Goal: Information Seeking & Learning: Compare options

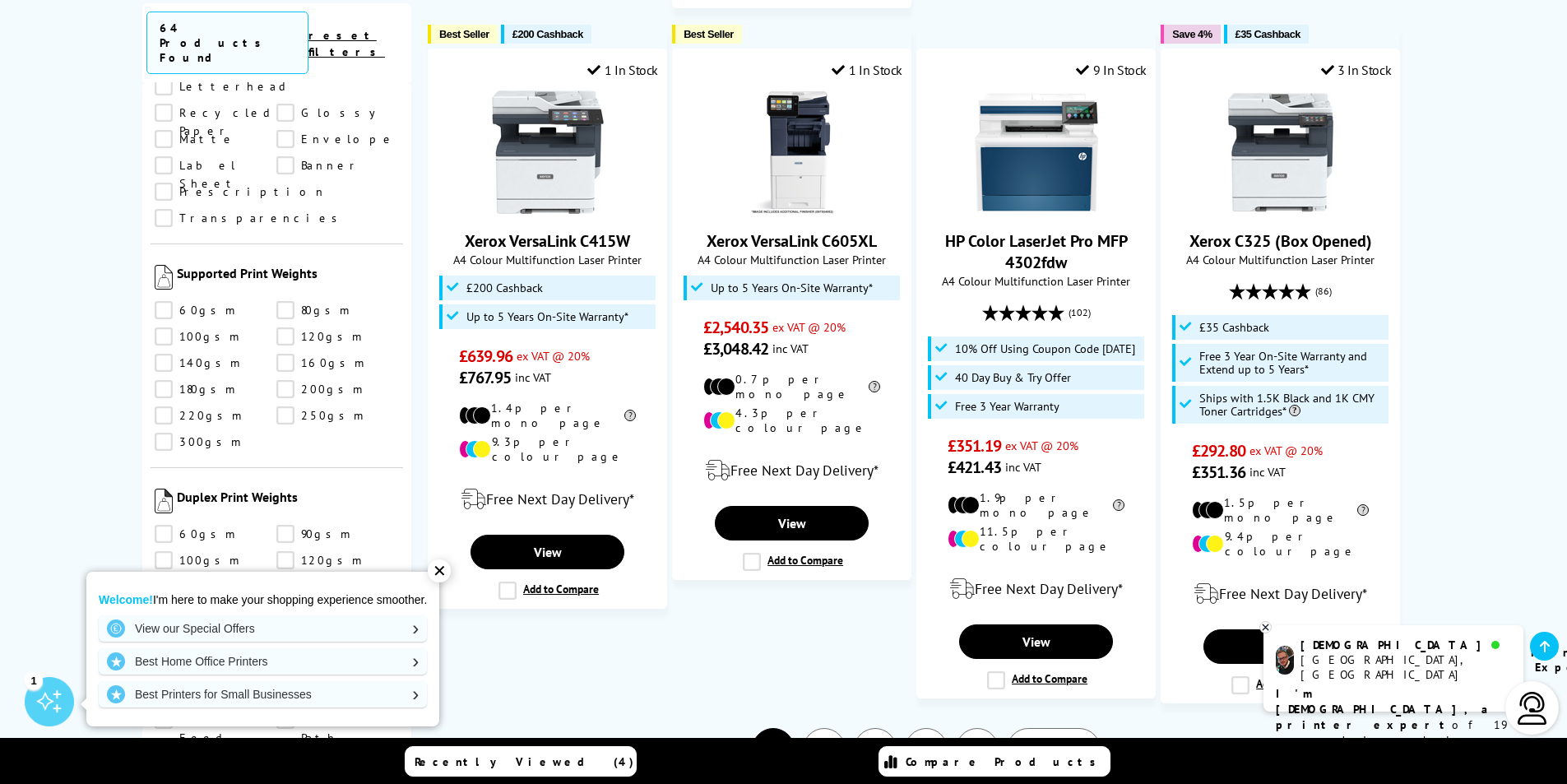
scroll to position [1825, 0]
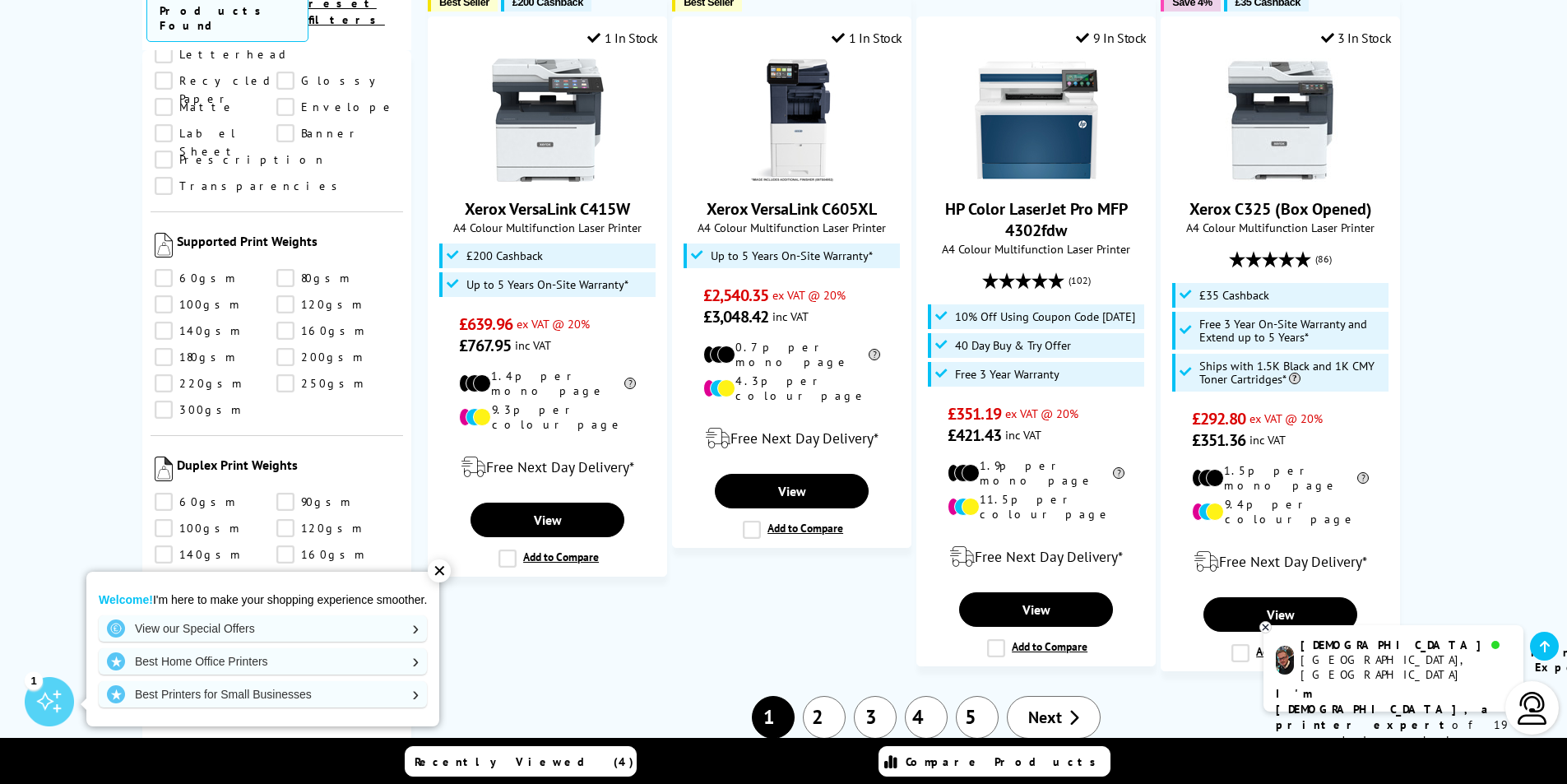
click at [829, 695] on link "2" at bounding box center [824, 717] width 42 height 42
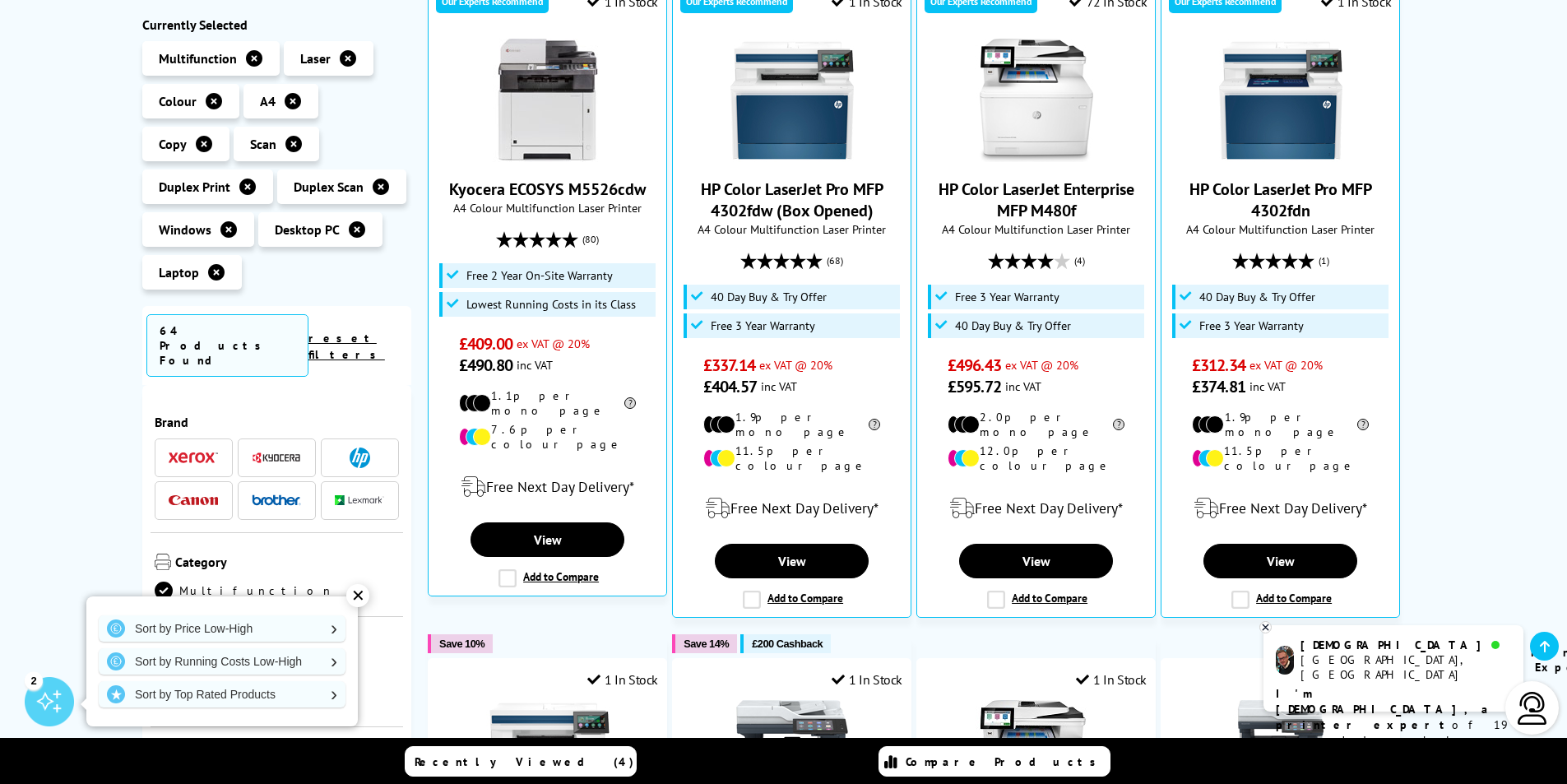
scroll to position [493, 0]
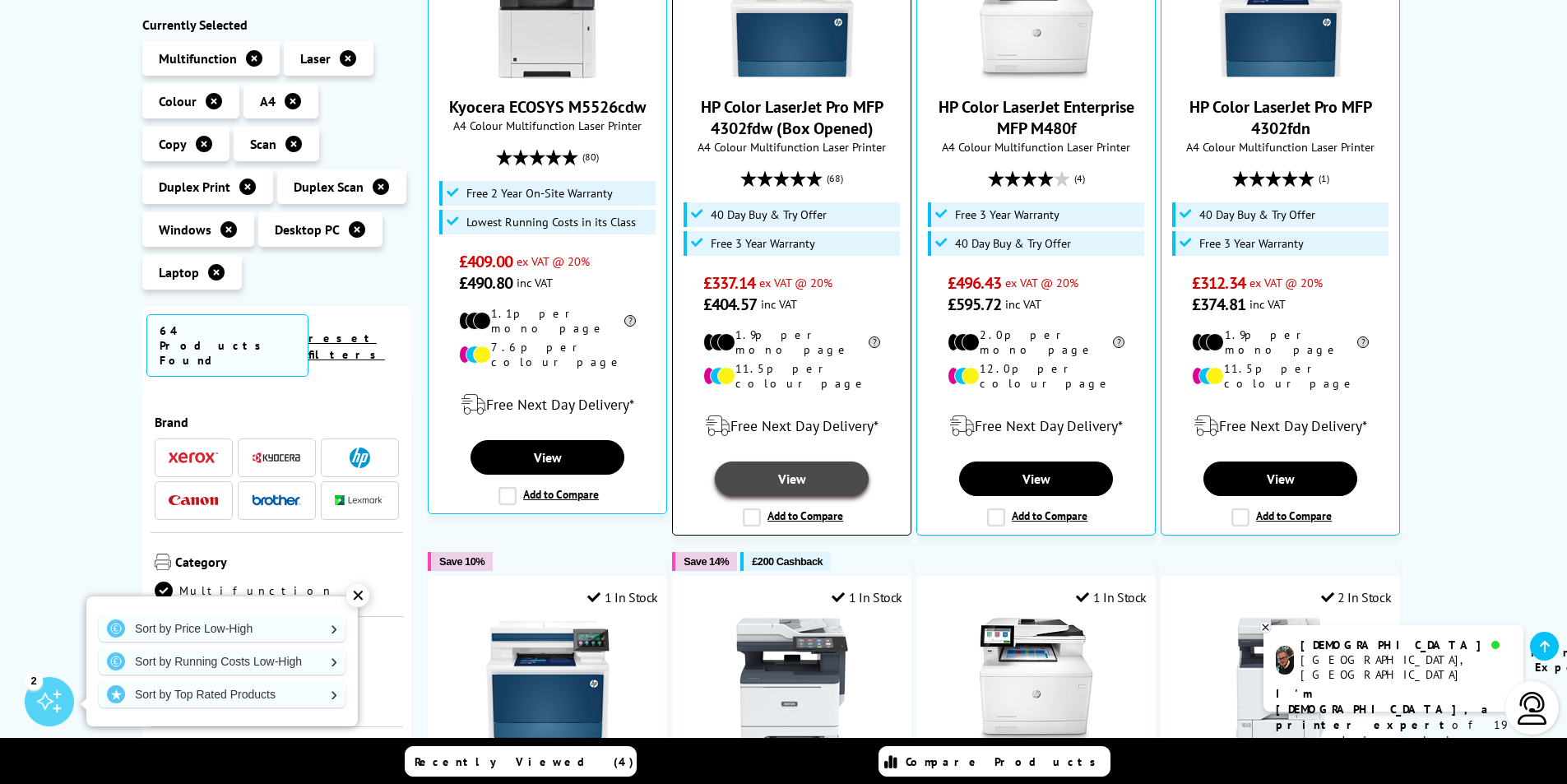
click at [801, 465] on link "View" at bounding box center [791, 478] width 153 height 35
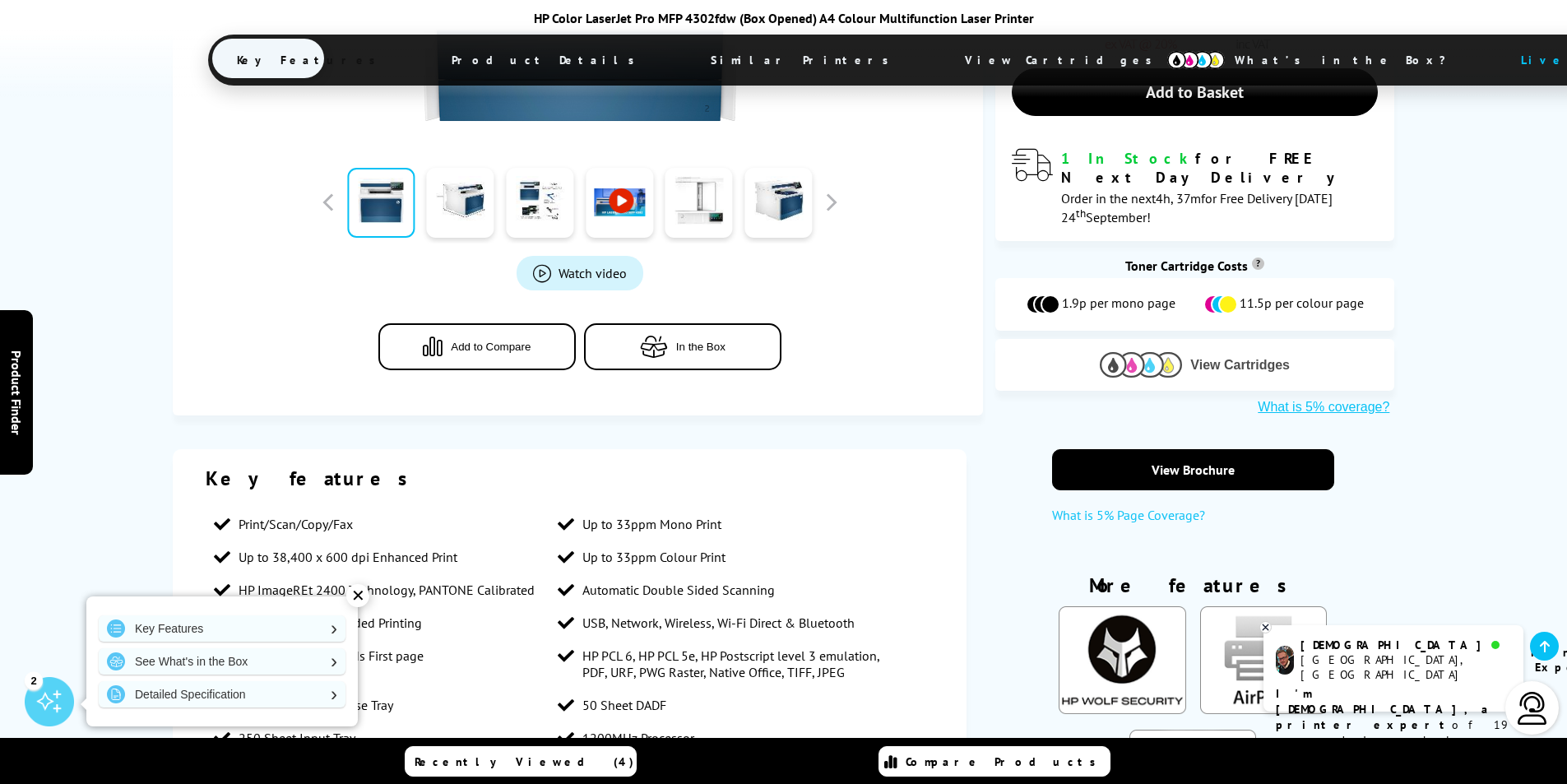
click at [1224, 358] on span "View Cartridges" at bounding box center [1240, 365] width 99 height 14
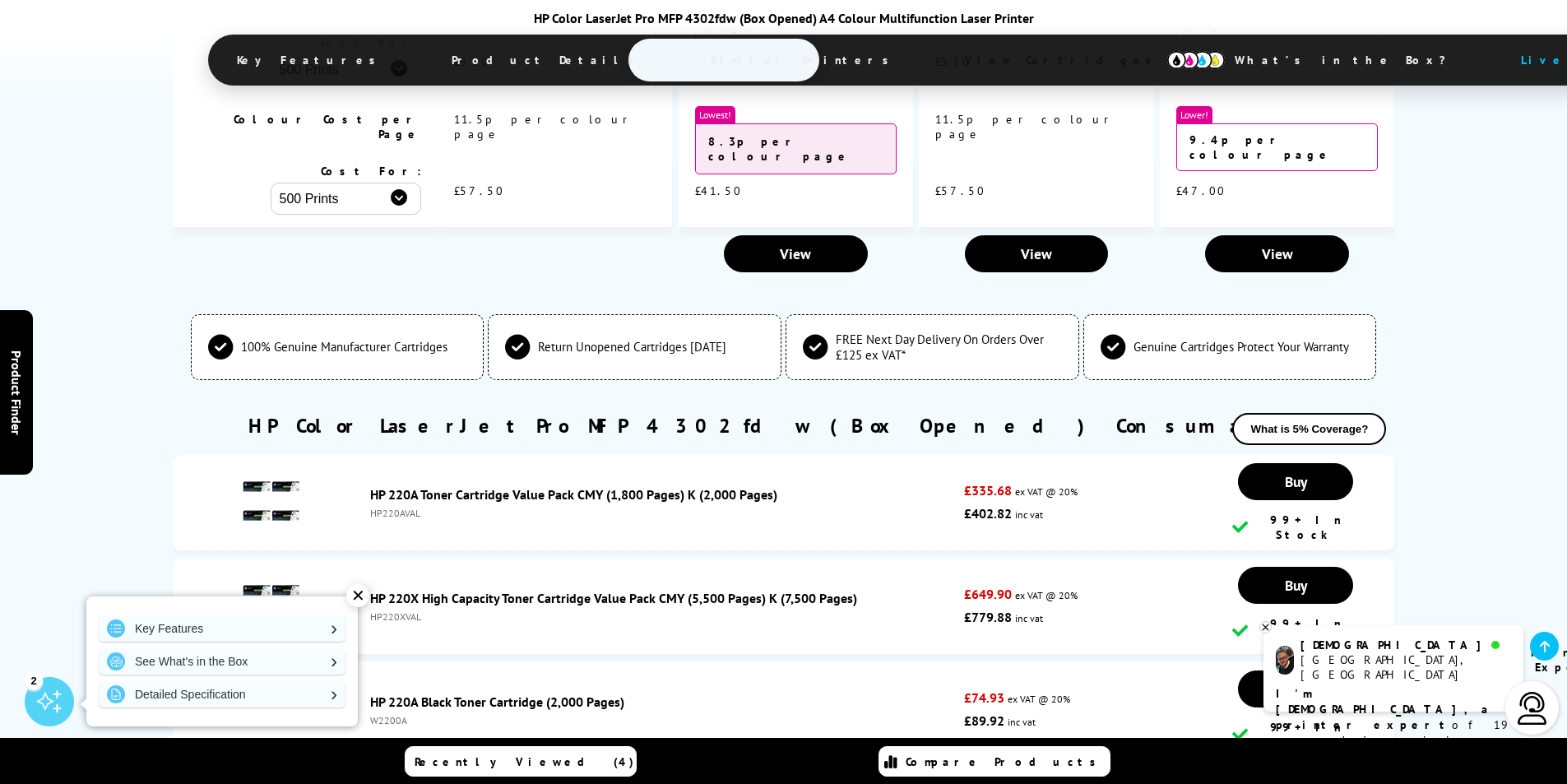
scroll to position [5006, 0]
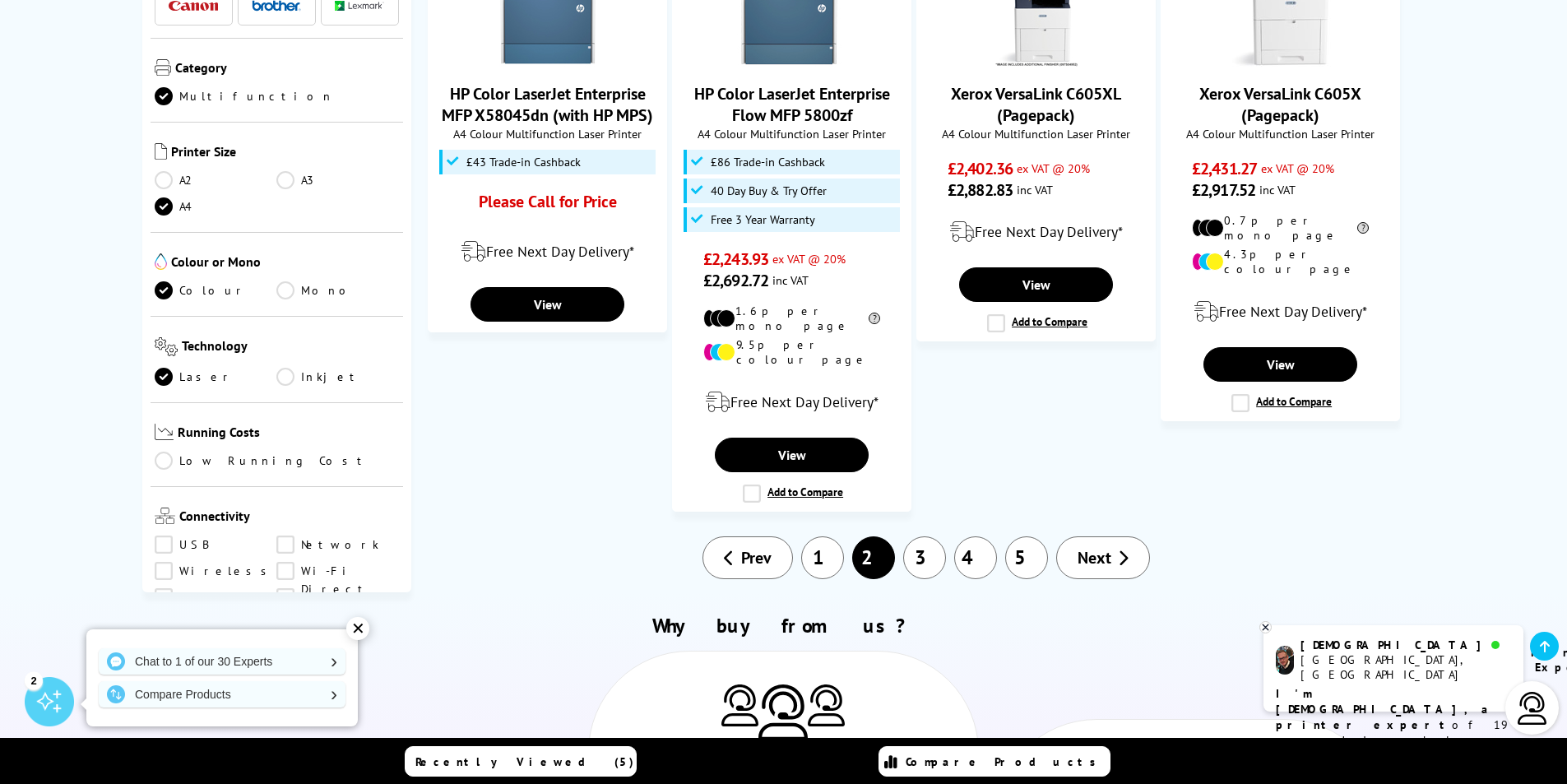
scroll to position [1792, 0]
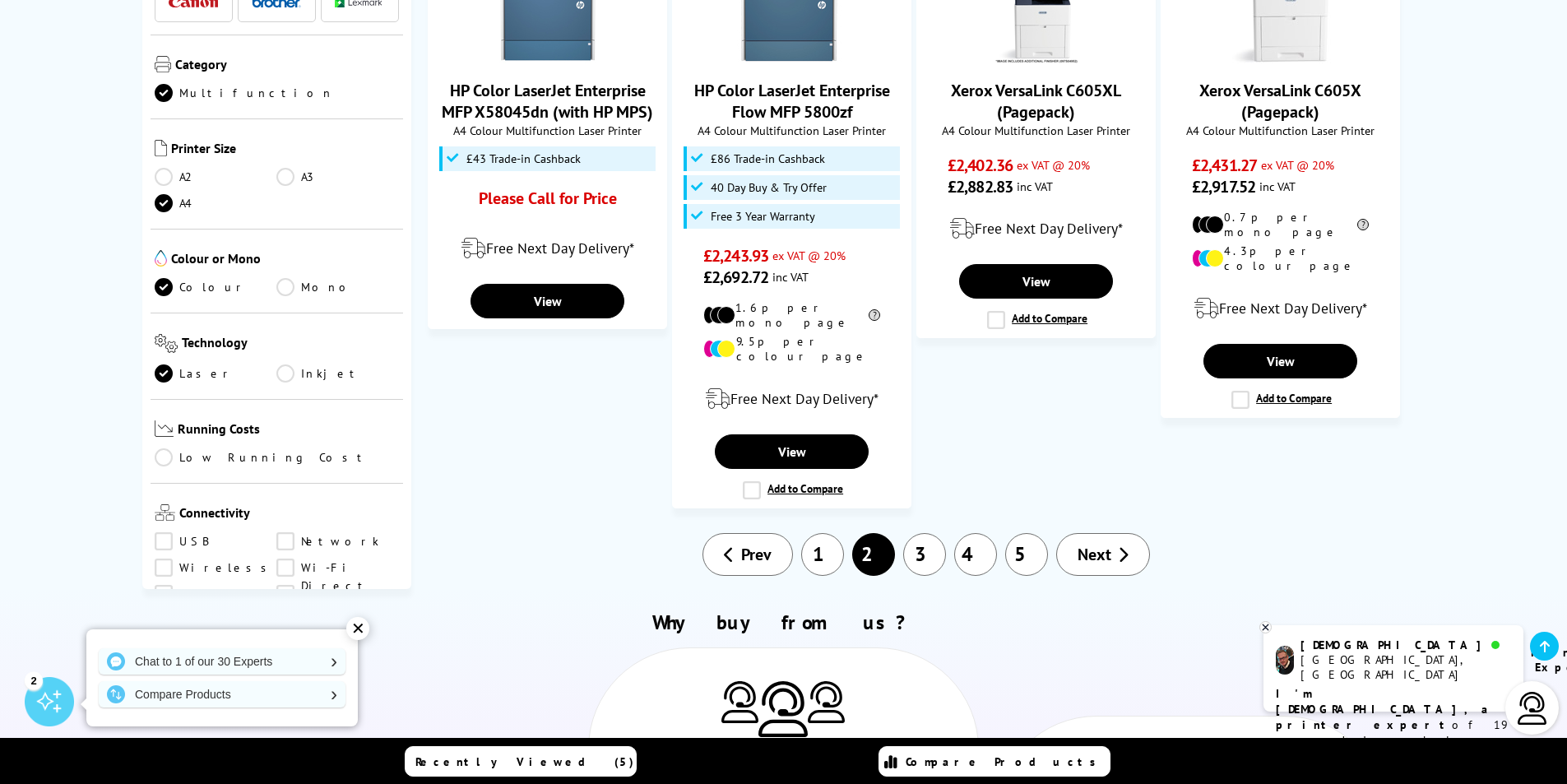
click at [932, 533] on link "3" at bounding box center [924, 554] width 42 height 42
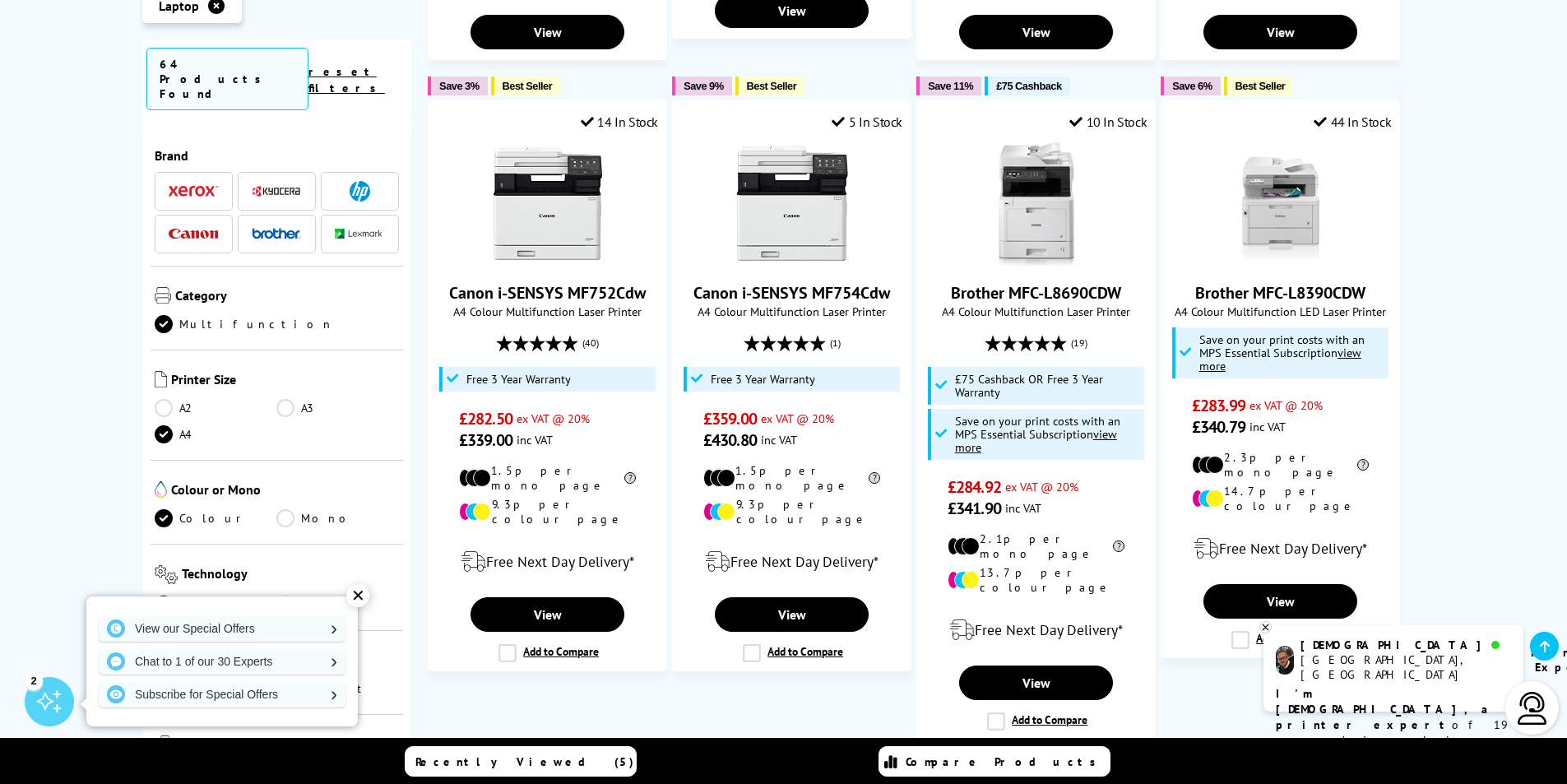
scroll to position [1479, 0]
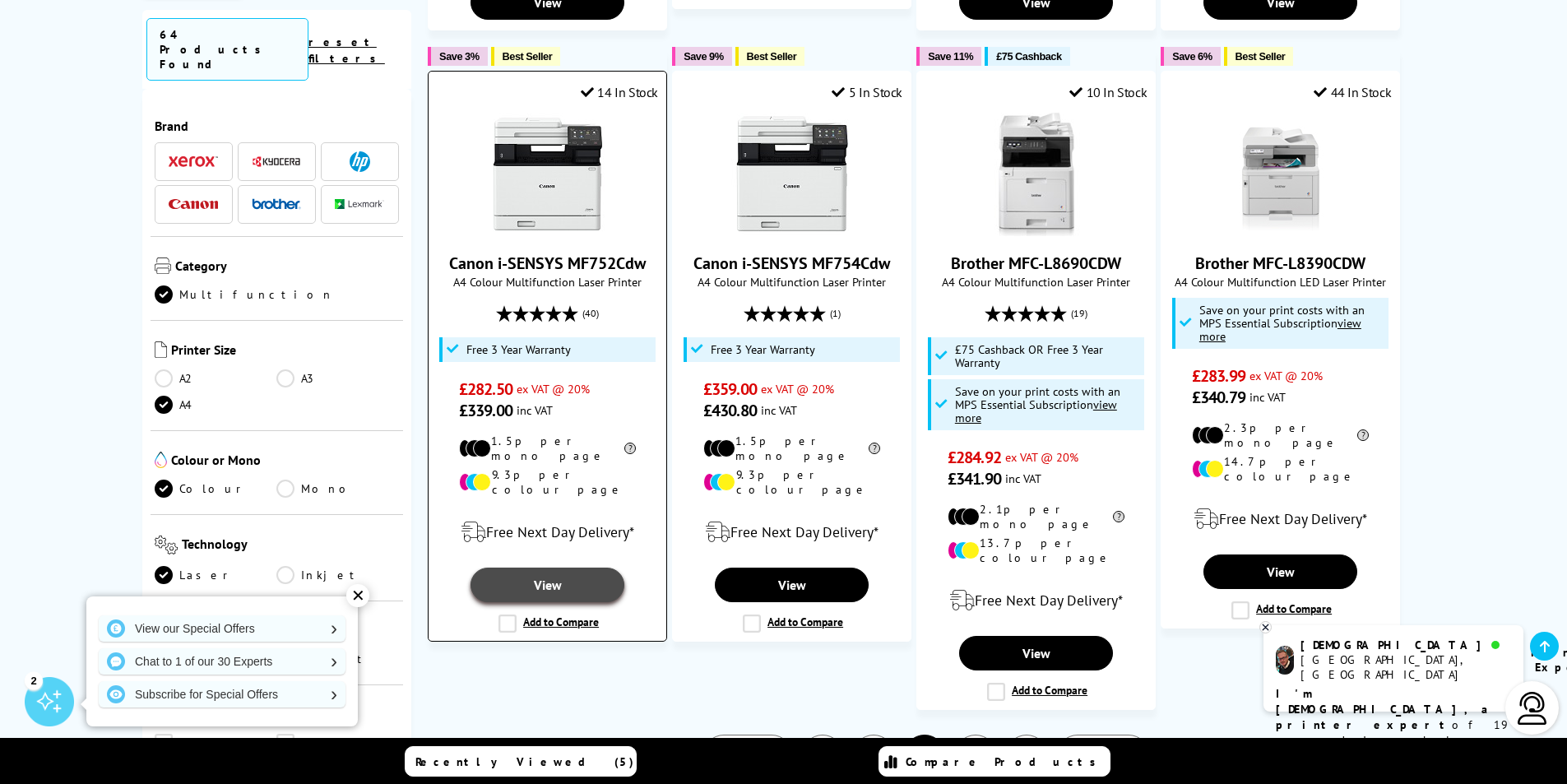
click at [554, 568] on link "View" at bounding box center [547, 585] width 153 height 35
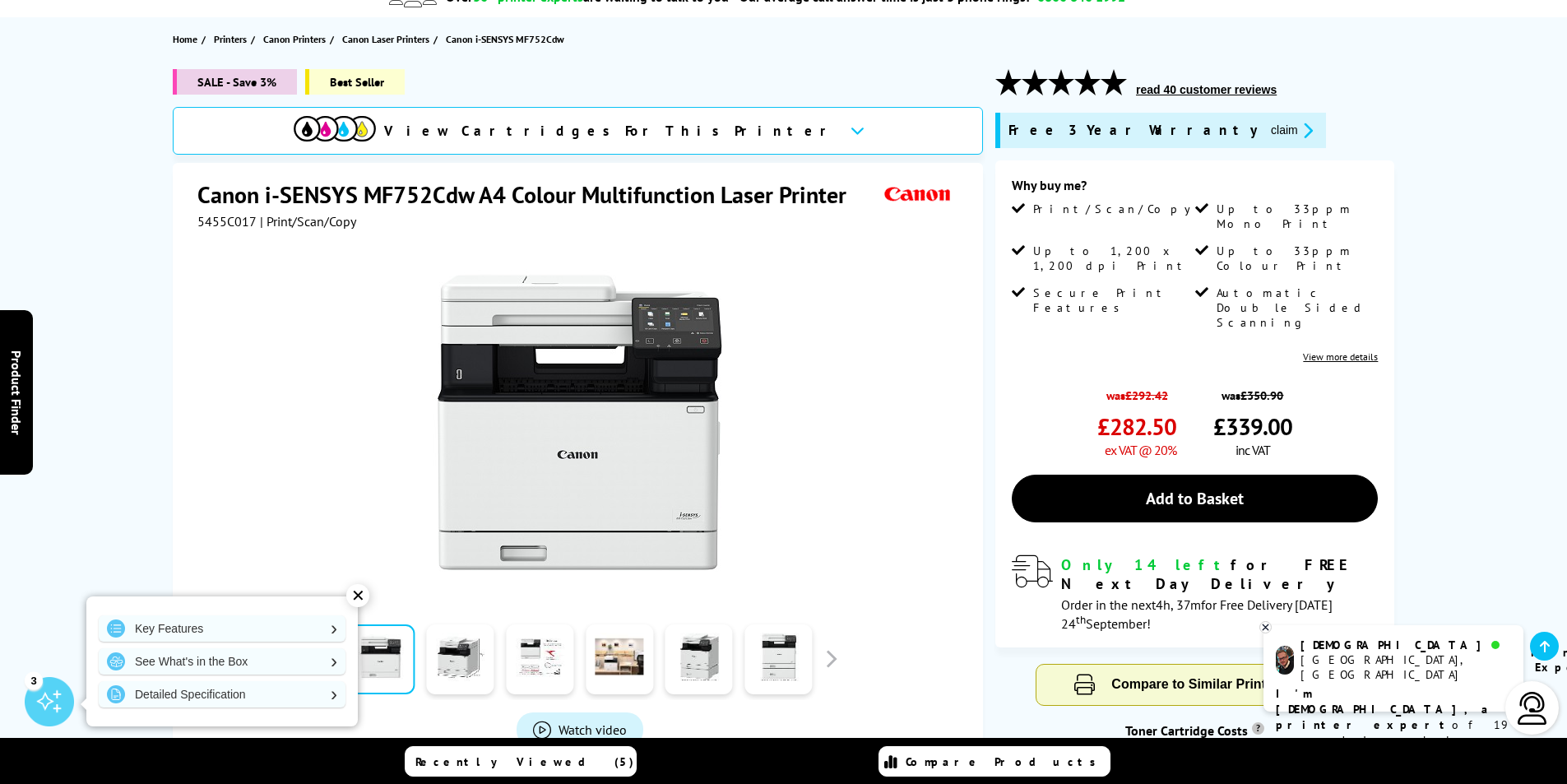
scroll to position [164, 0]
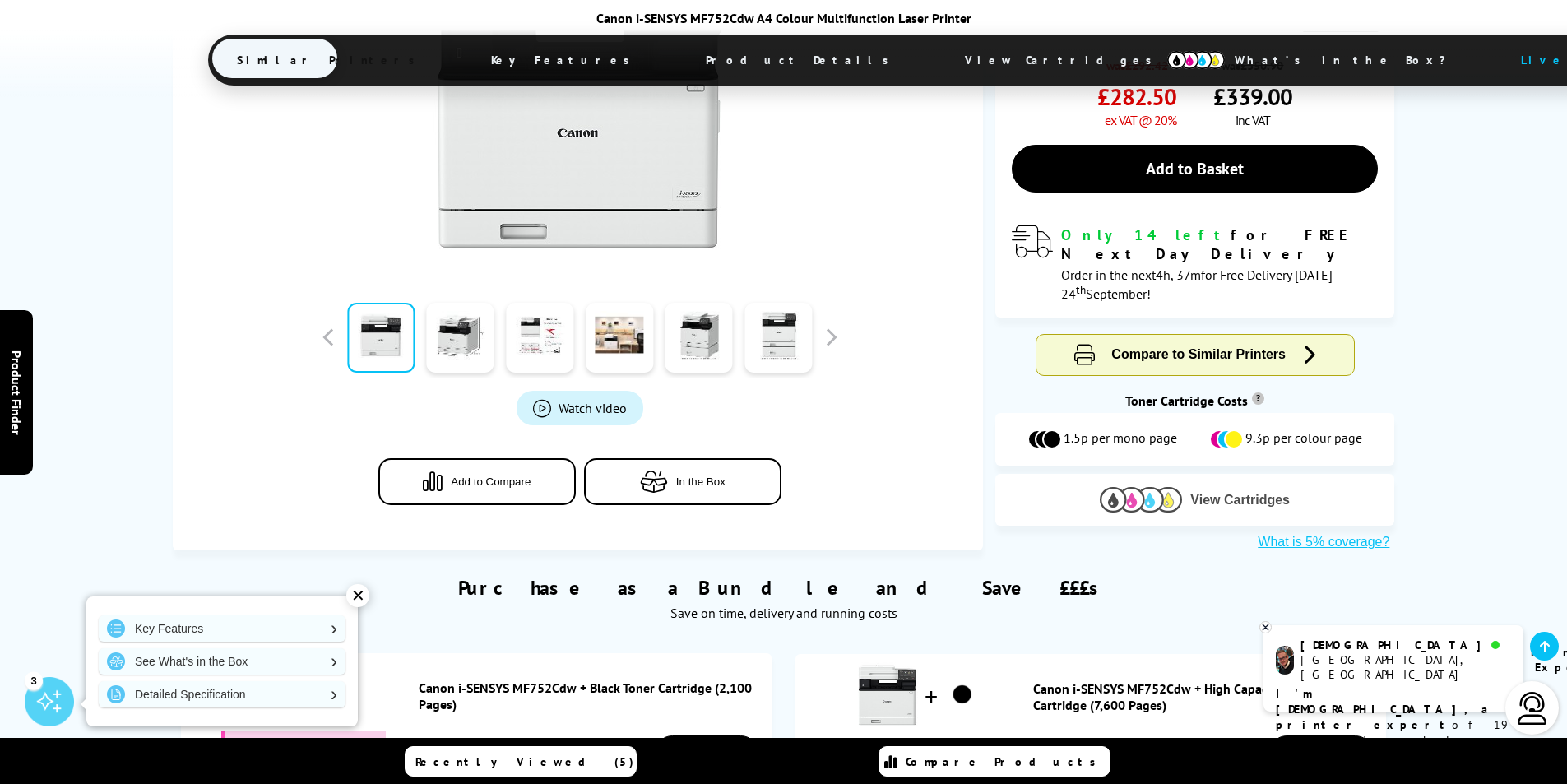
click at [1201, 493] on span "View Cartridges" at bounding box center [1240, 499] width 99 height 14
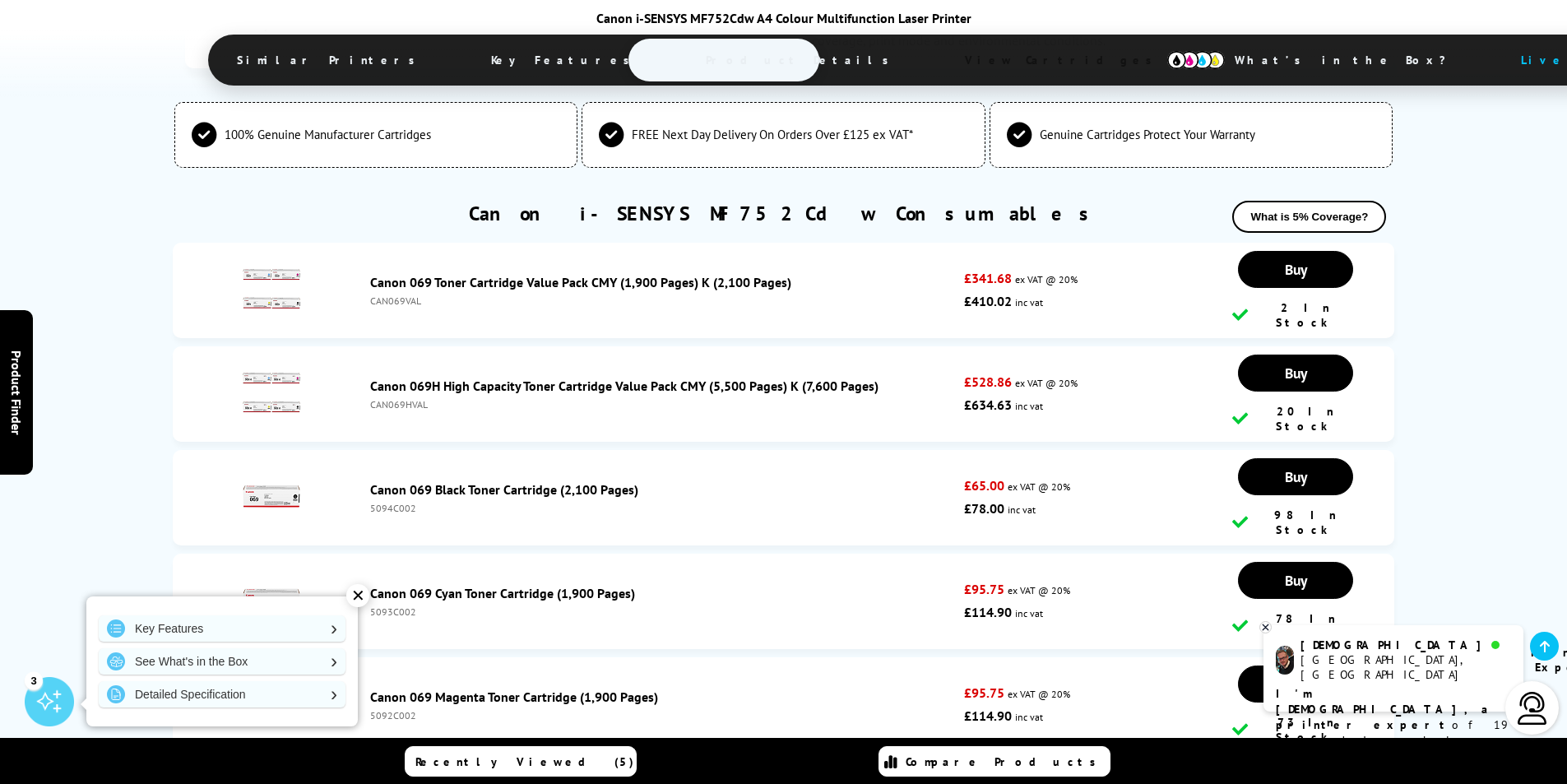
scroll to position [5071, 0]
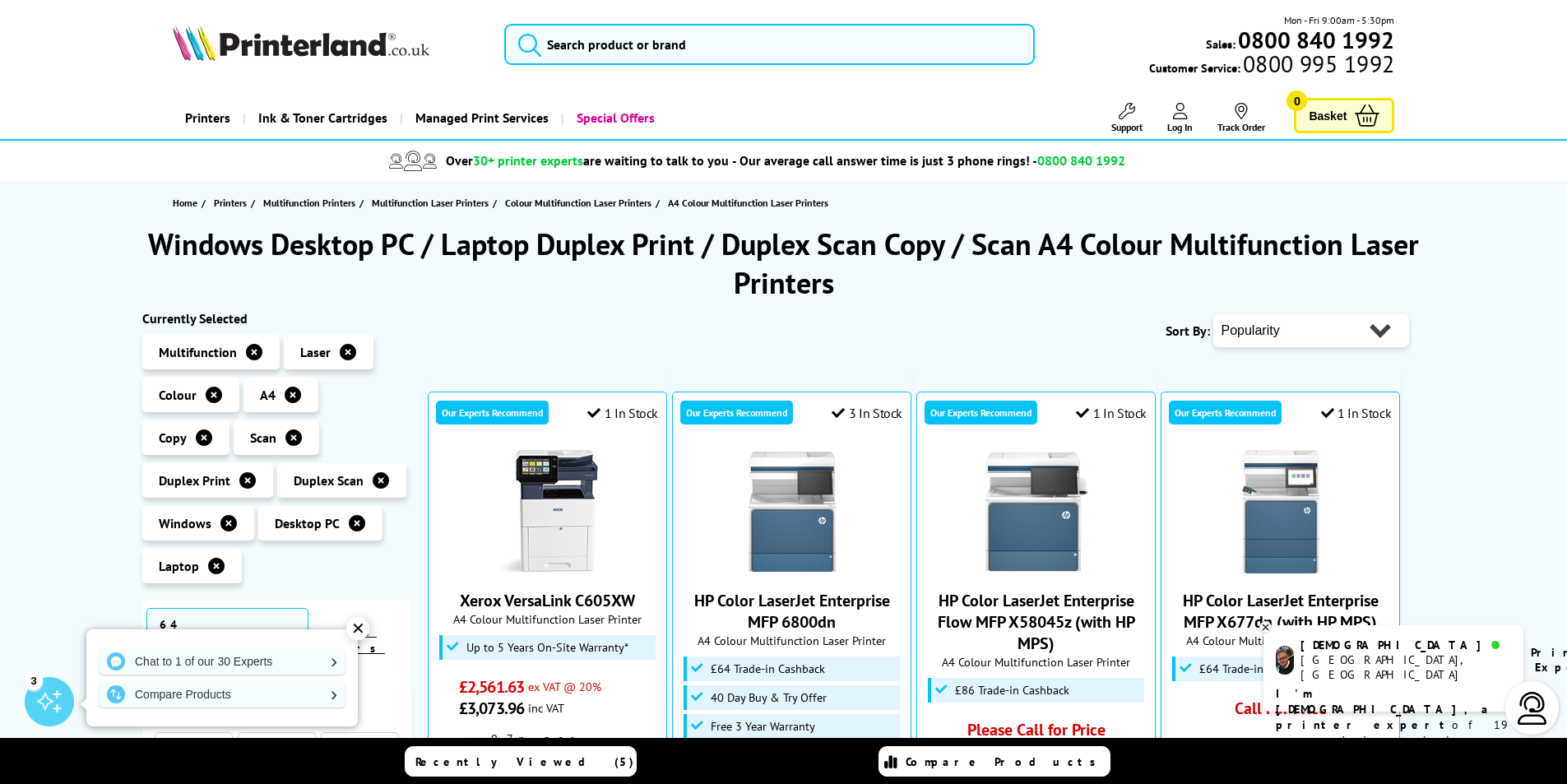
click at [1383, 327] on select "Popularity Rating Price - Low to High Price - High to Low Running Costs - Low t…" at bounding box center [1311, 331] width 195 height 33
select select "Price Ascending"
click at [1214, 315] on select "Popularity Rating Price - Low to High Price - High to Low Running Costs - Low t…" at bounding box center [1311, 331] width 195 height 33
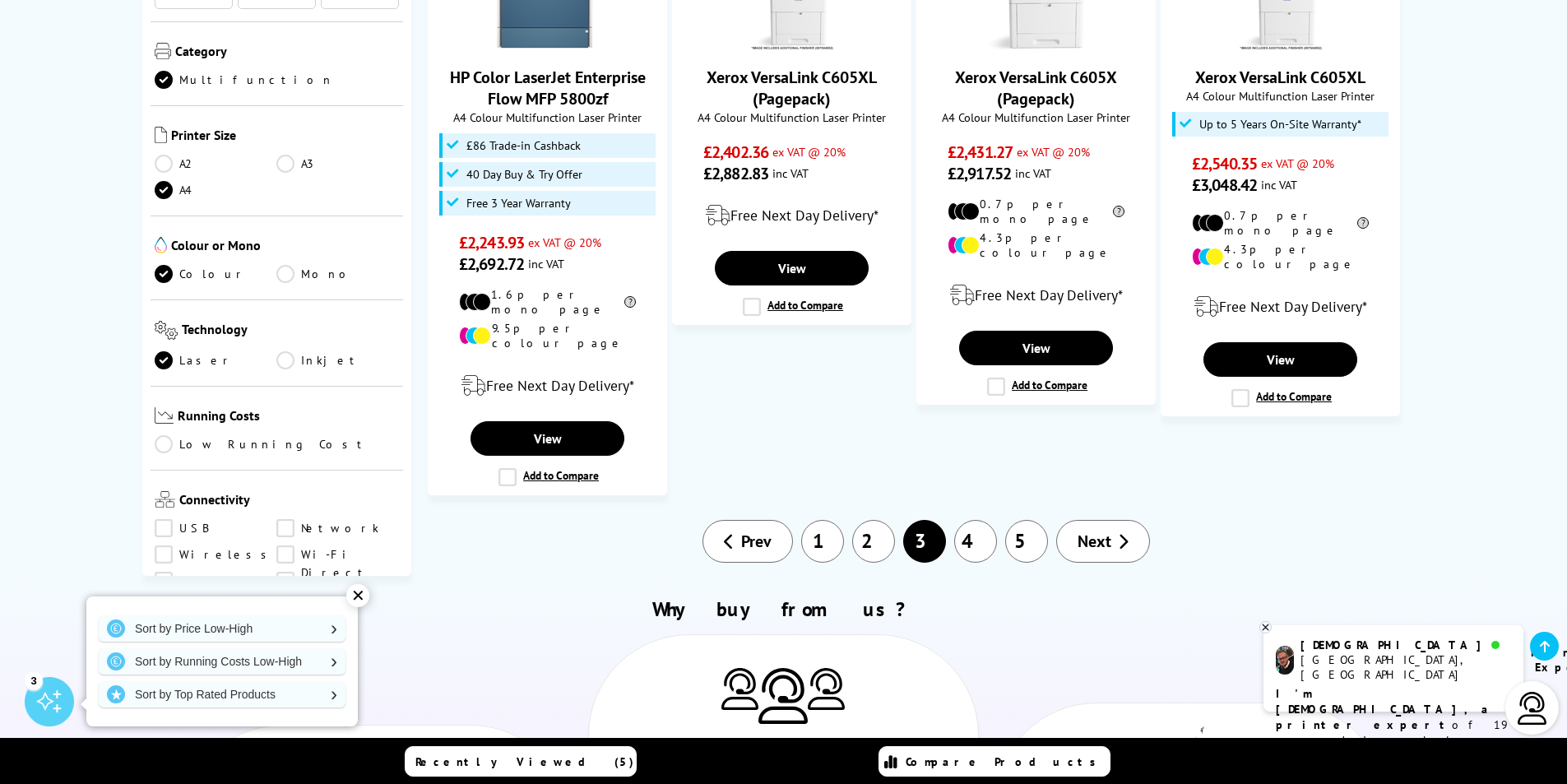
scroll to position [2056, 0]
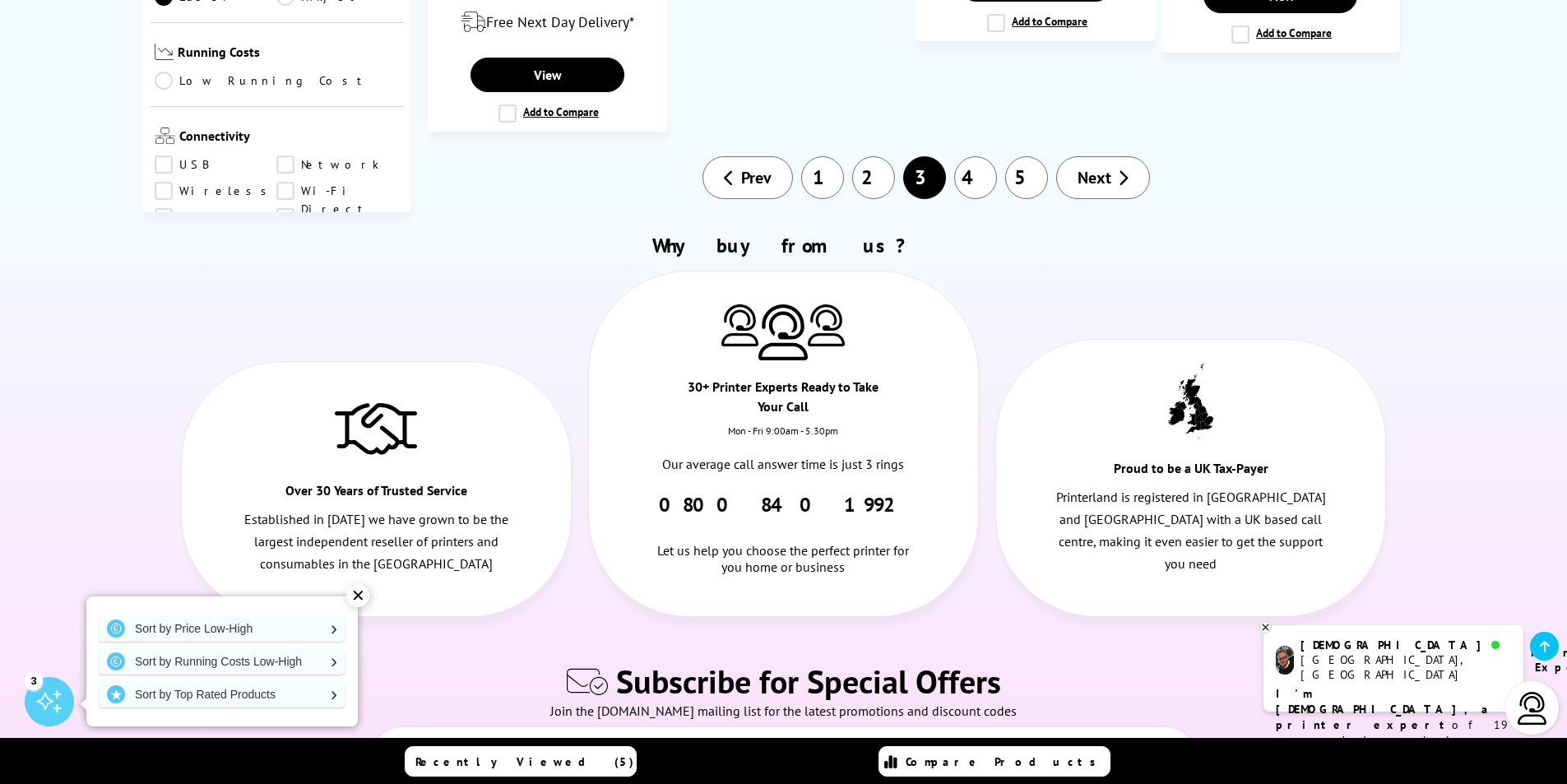
click at [822, 156] on link "1" at bounding box center [822, 177] width 42 height 42
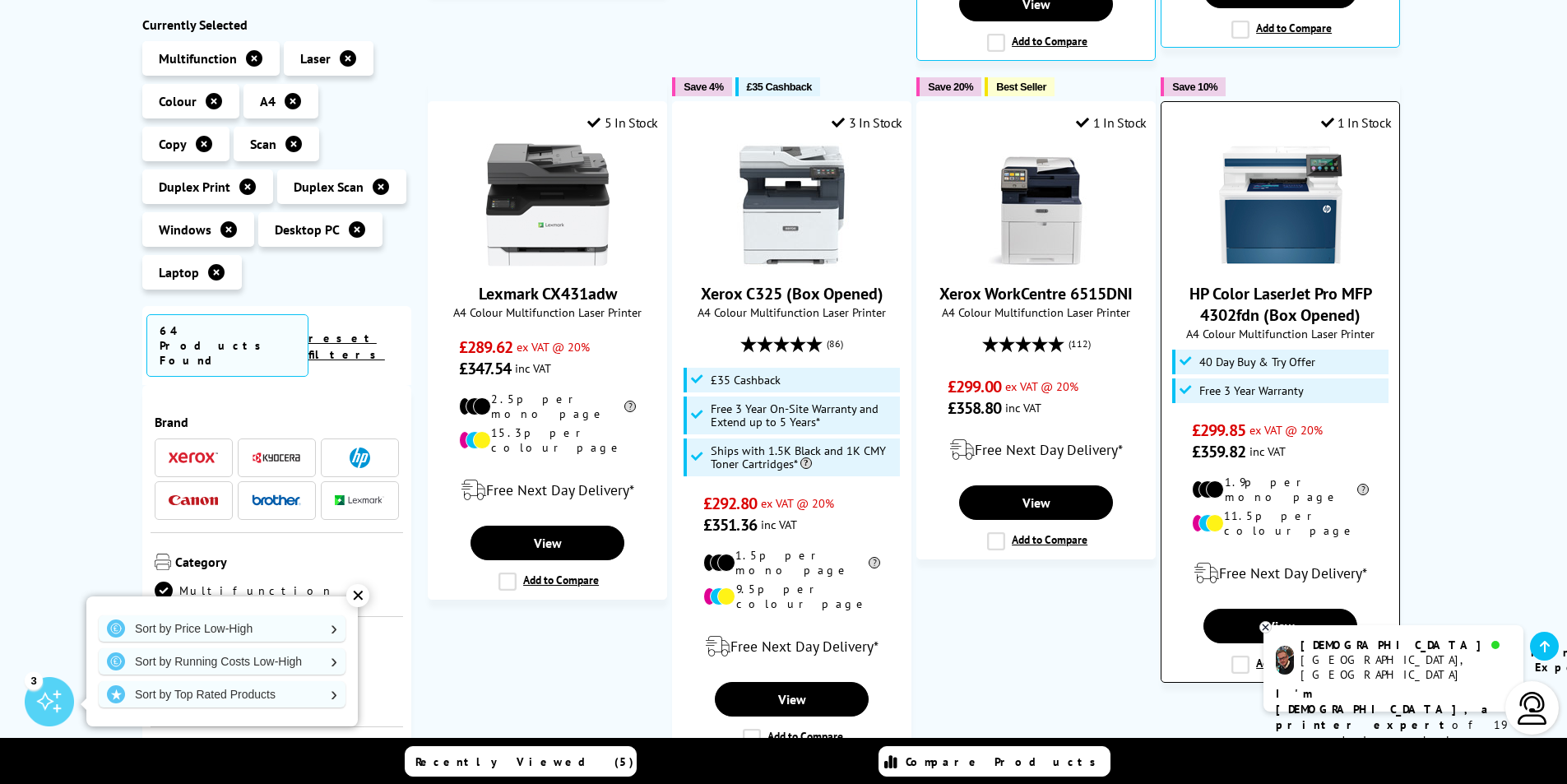
scroll to position [987, 0]
click at [1298, 608] on link "View" at bounding box center [1279, 625] width 153 height 35
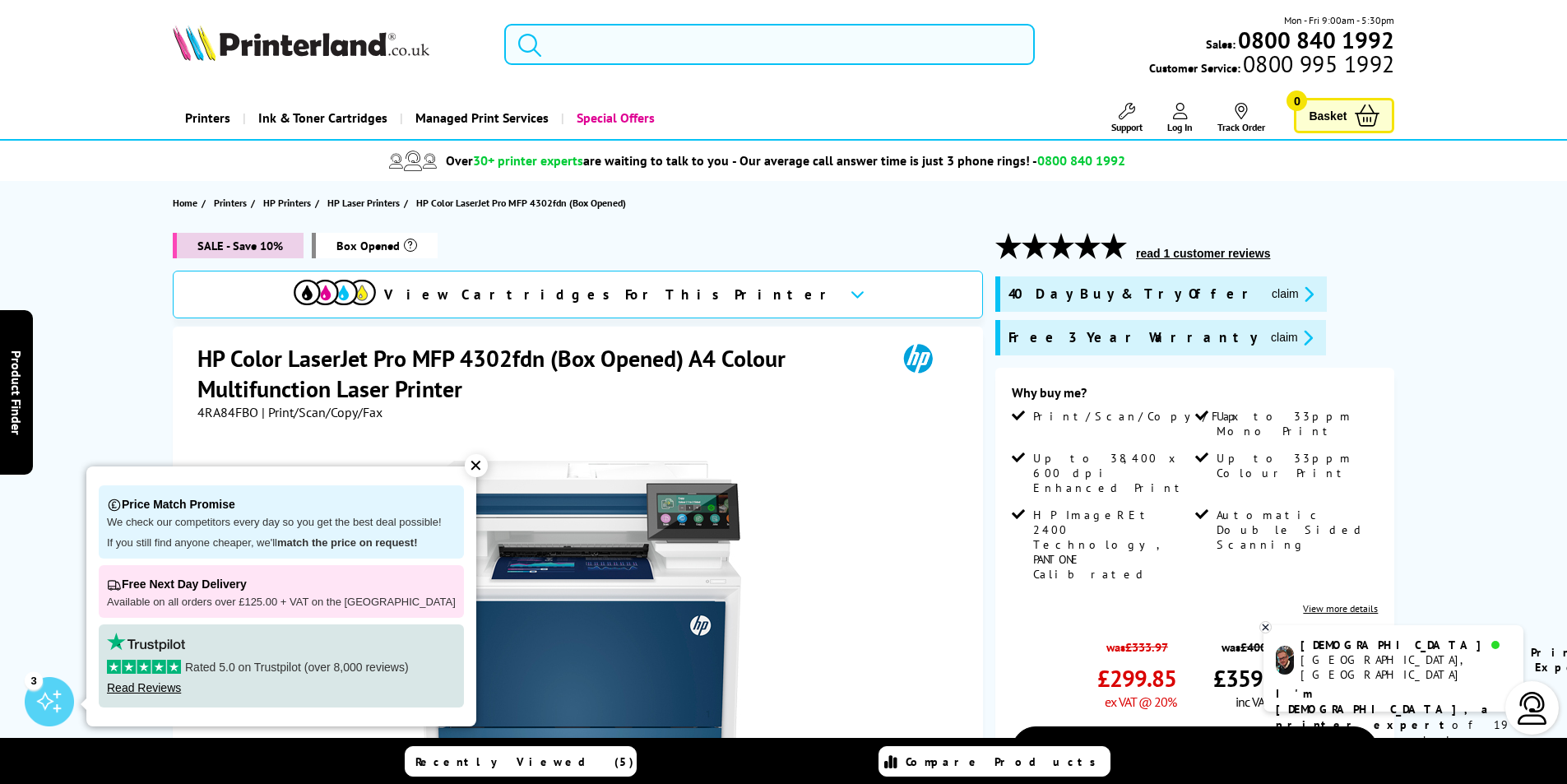
click at [465, 460] on div "✕" at bounding box center [476, 466] width 23 height 23
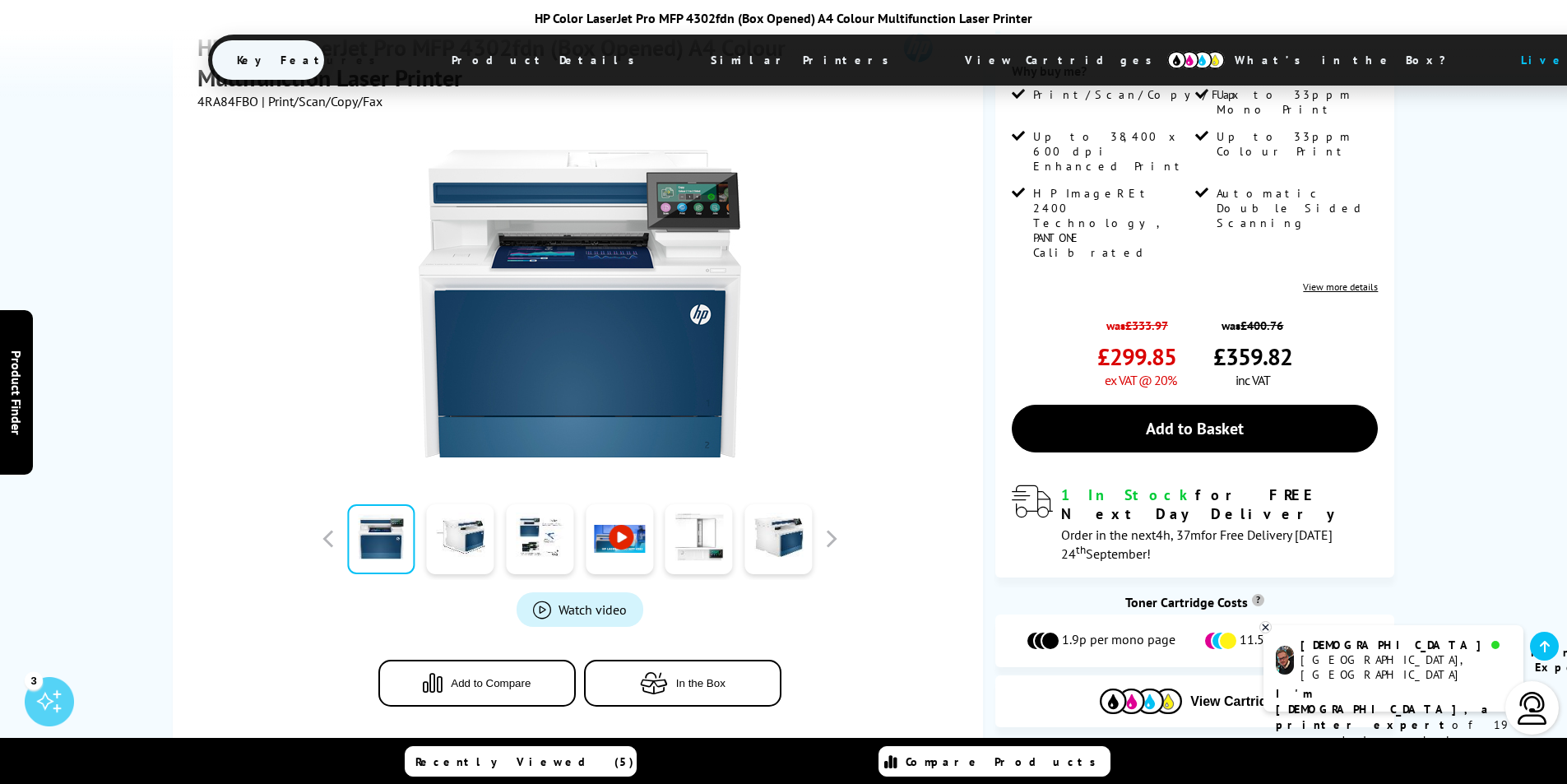
scroll to position [329, 0]
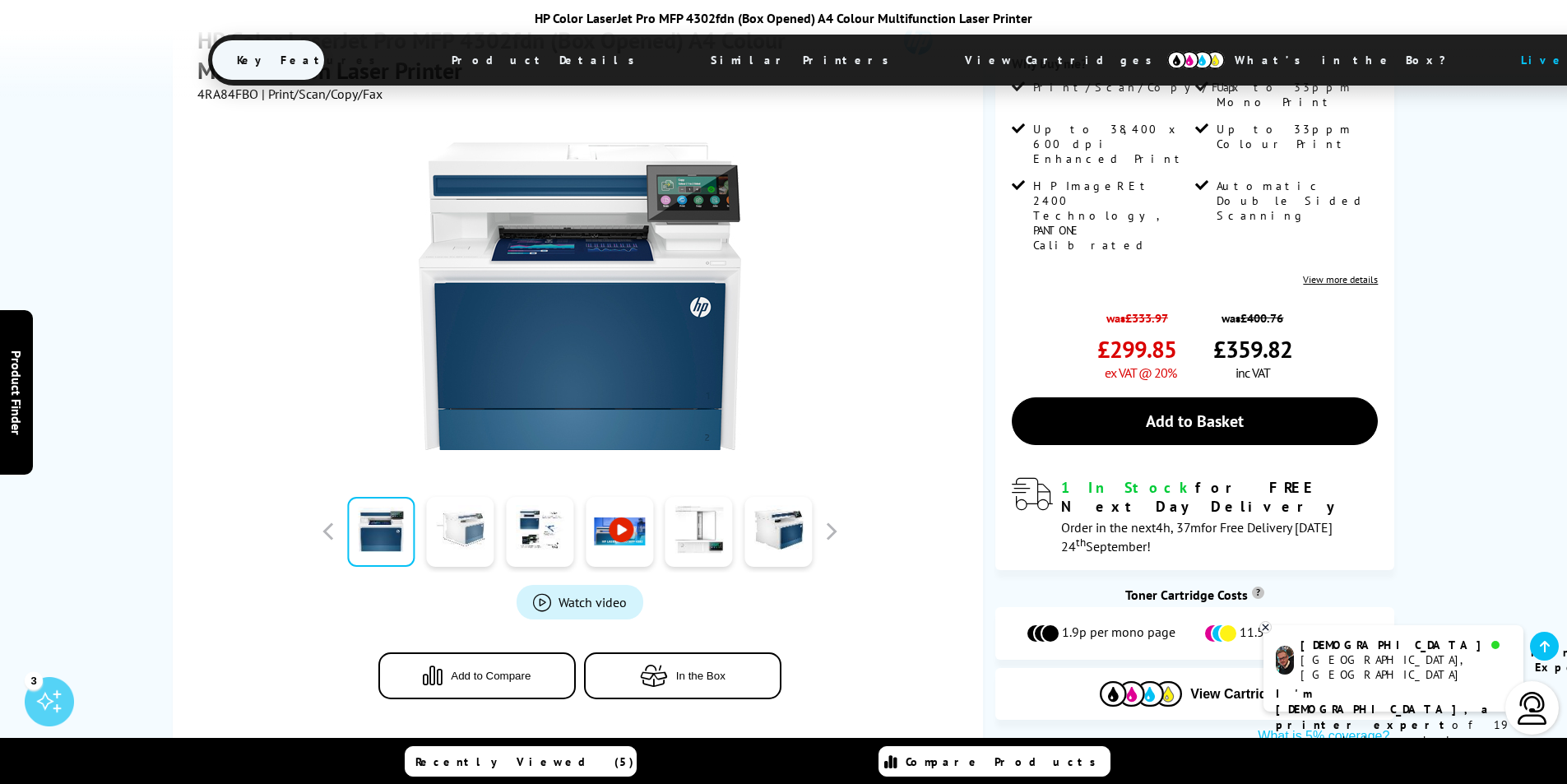
click at [453, 520] on link at bounding box center [461, 531] width 67 height 70
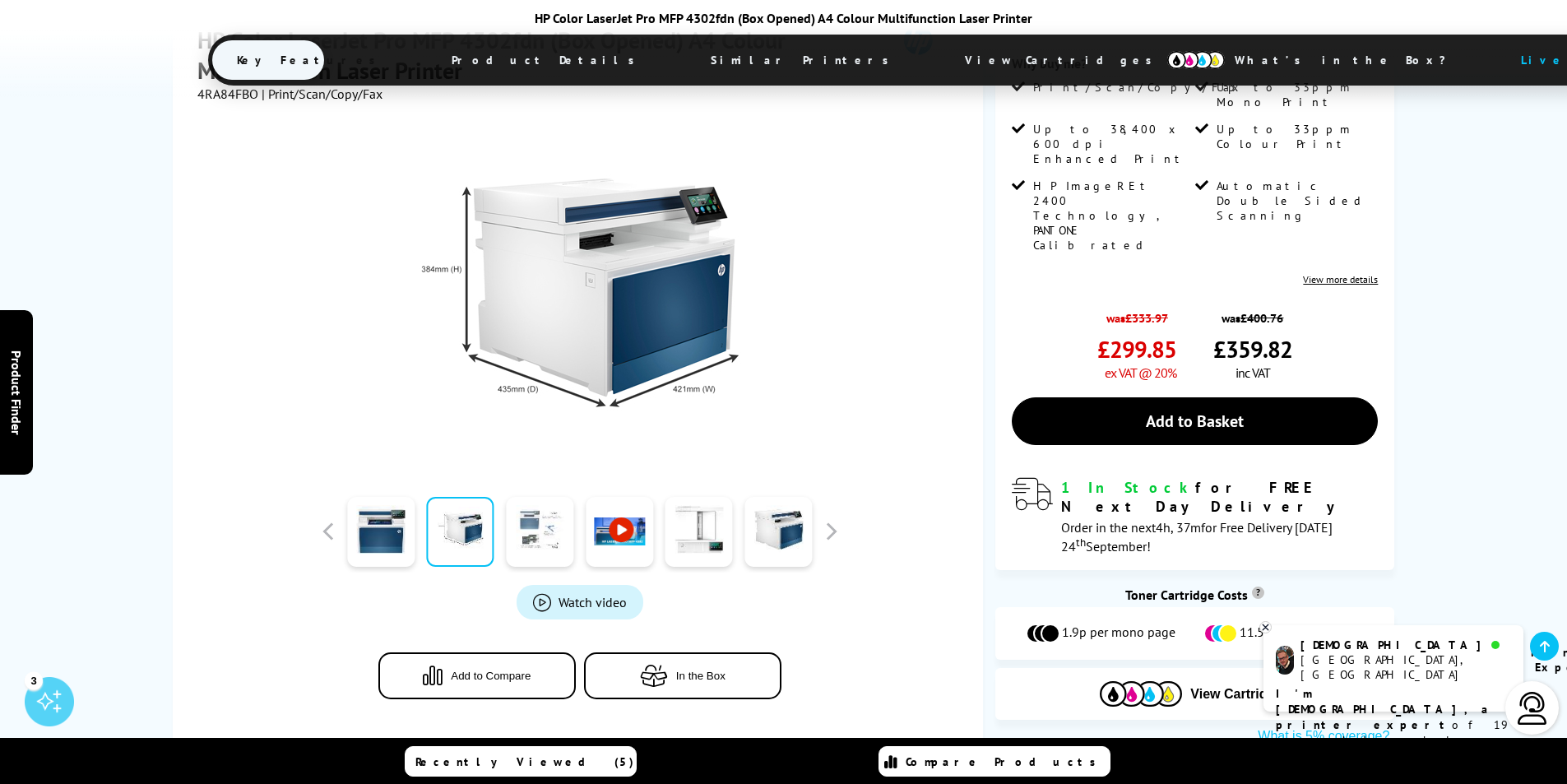
click at [546, 534] on link at bounding box center [540, 531] width 67 height 70
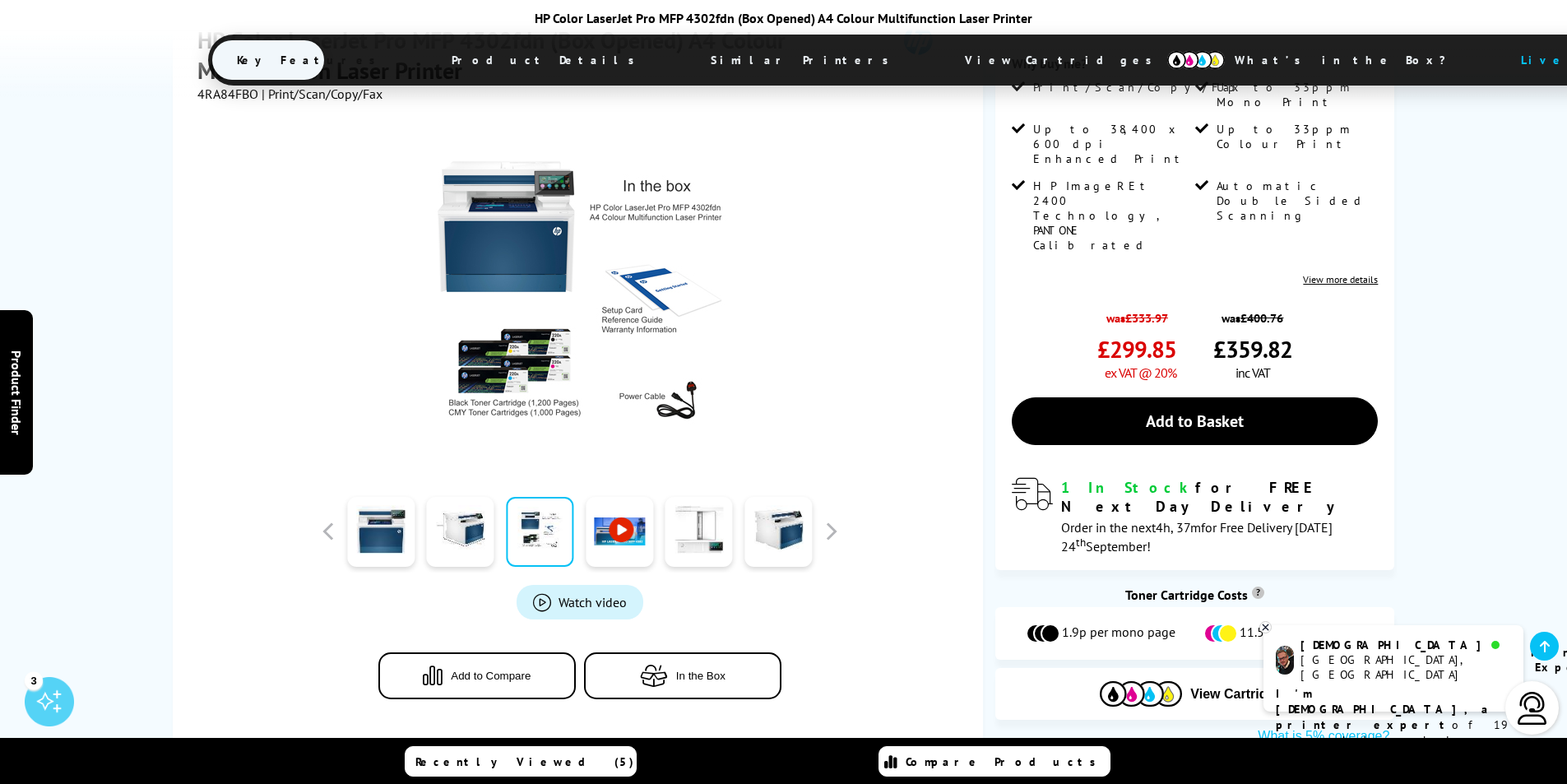
click at [630, 533] on link at bounding box center [620, 531] width 67 height 70
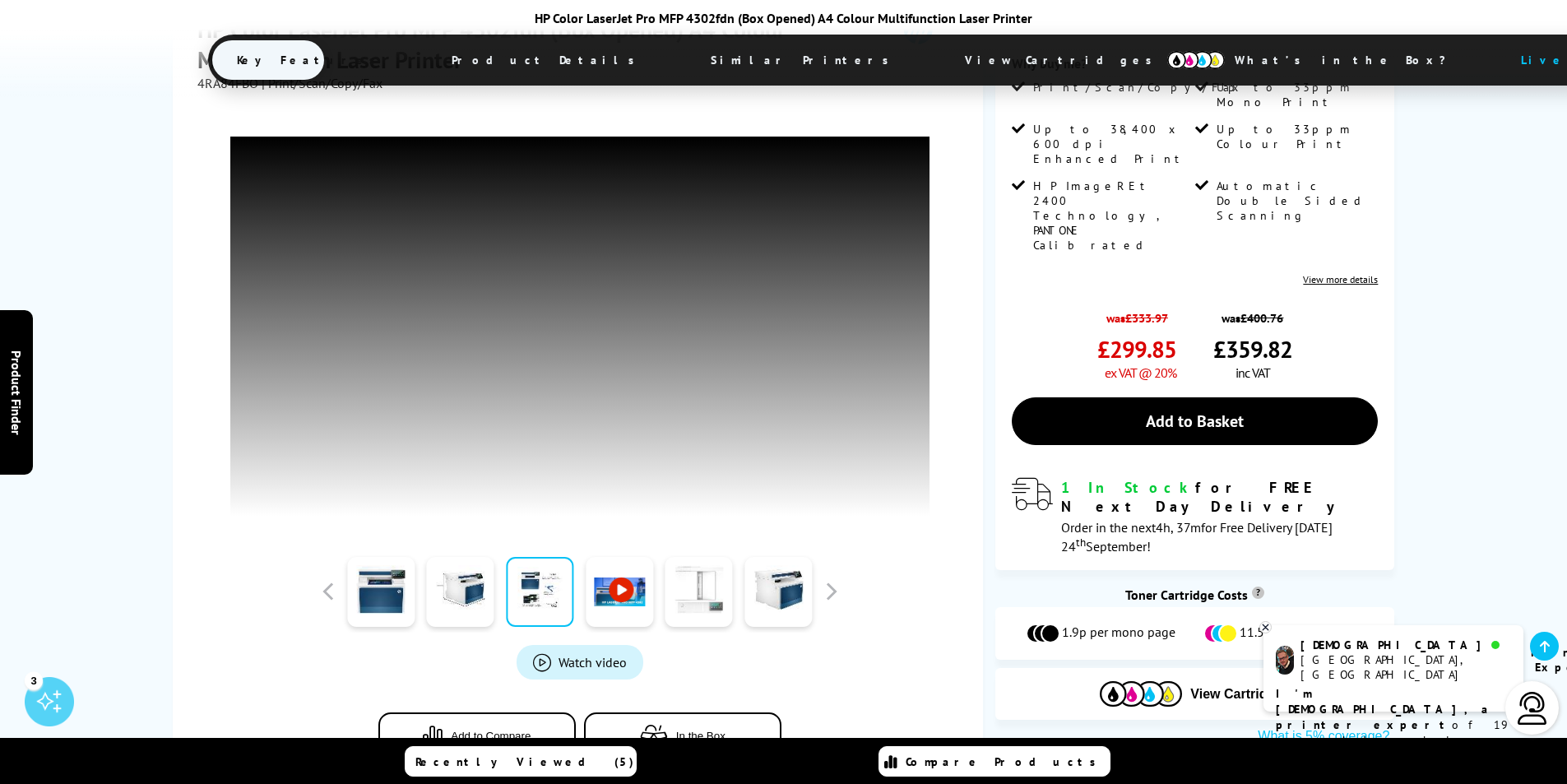
click at [710, 597] on link at bounding box center [699, 592] width 67 height 70
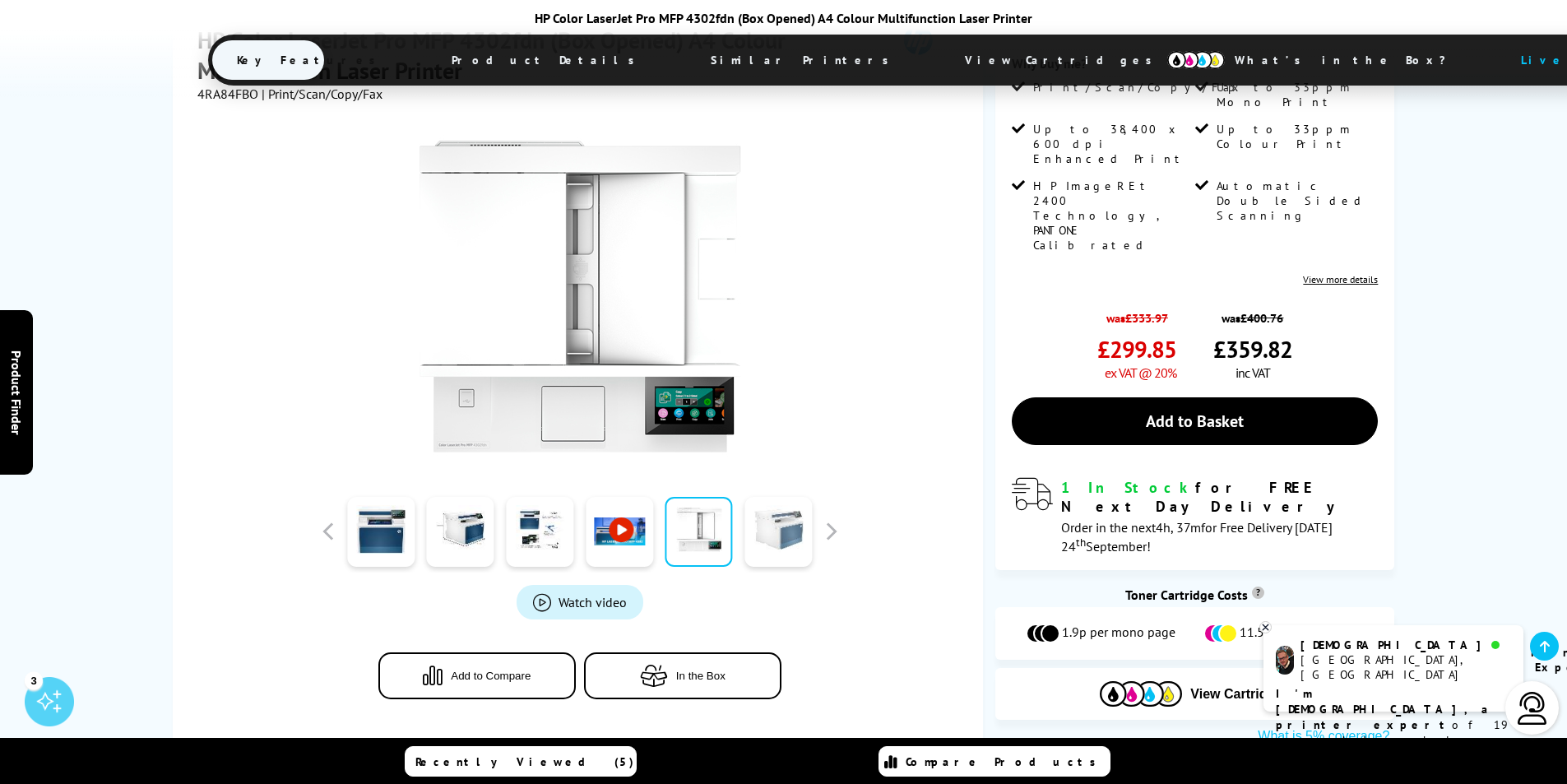
click at [787, 523] on link at bounding box center [779, 531] width 67 height 70
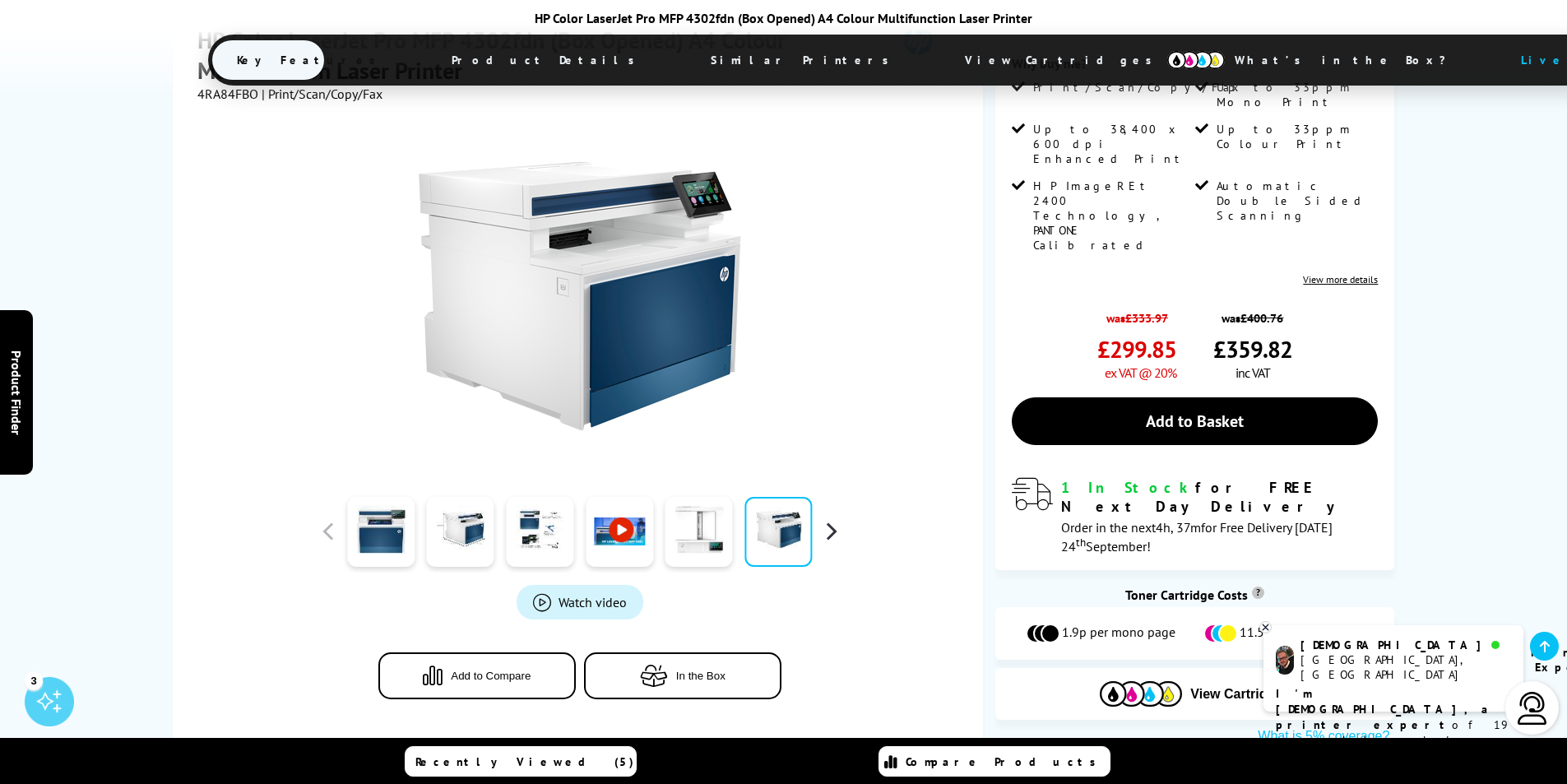
click at [830, 523] on button "button" at bounding box center [831, 531] width 25 height 25
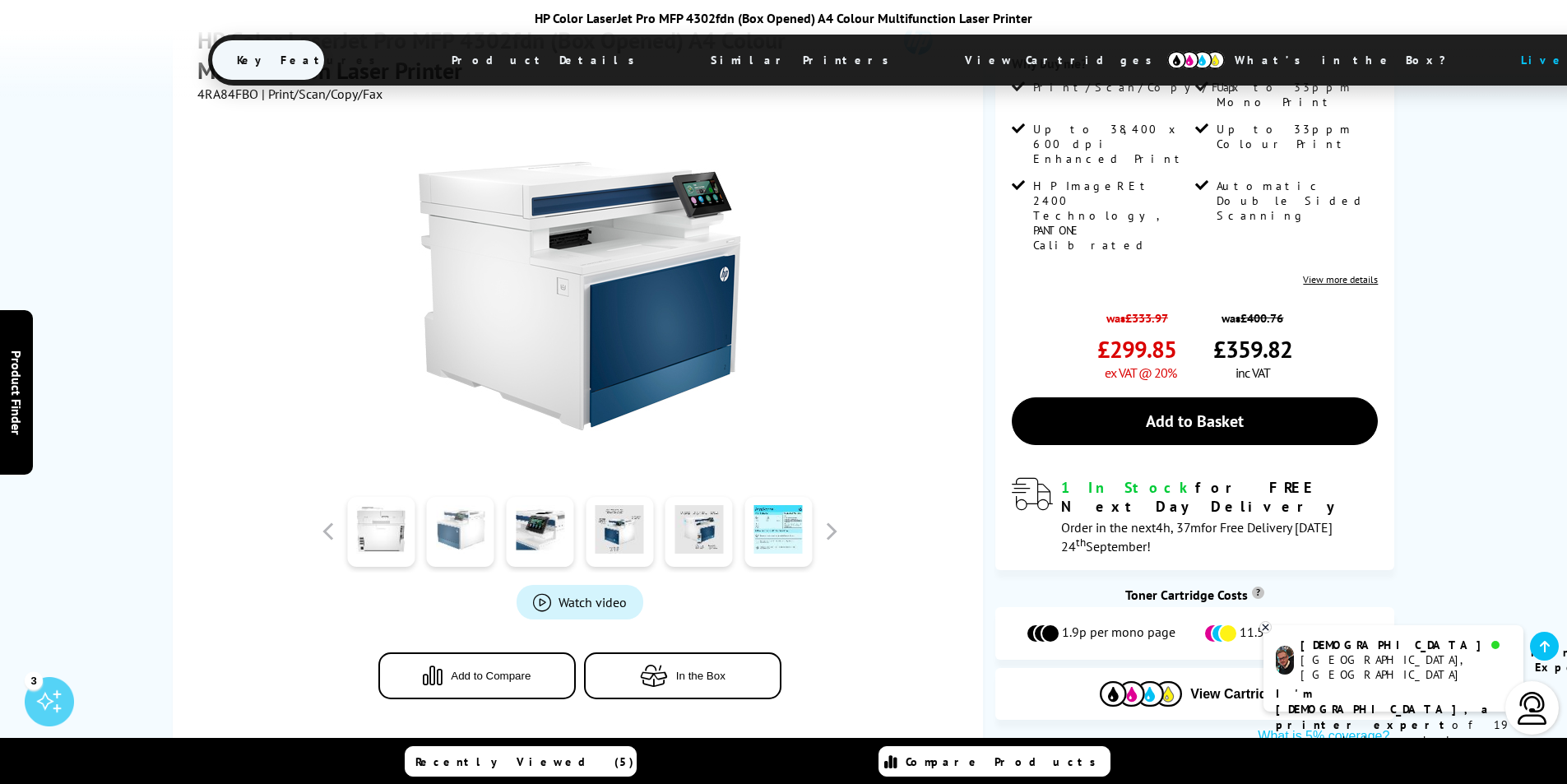
click at [460, 524] on link at bounding box center [461, 531] width 67 height 70
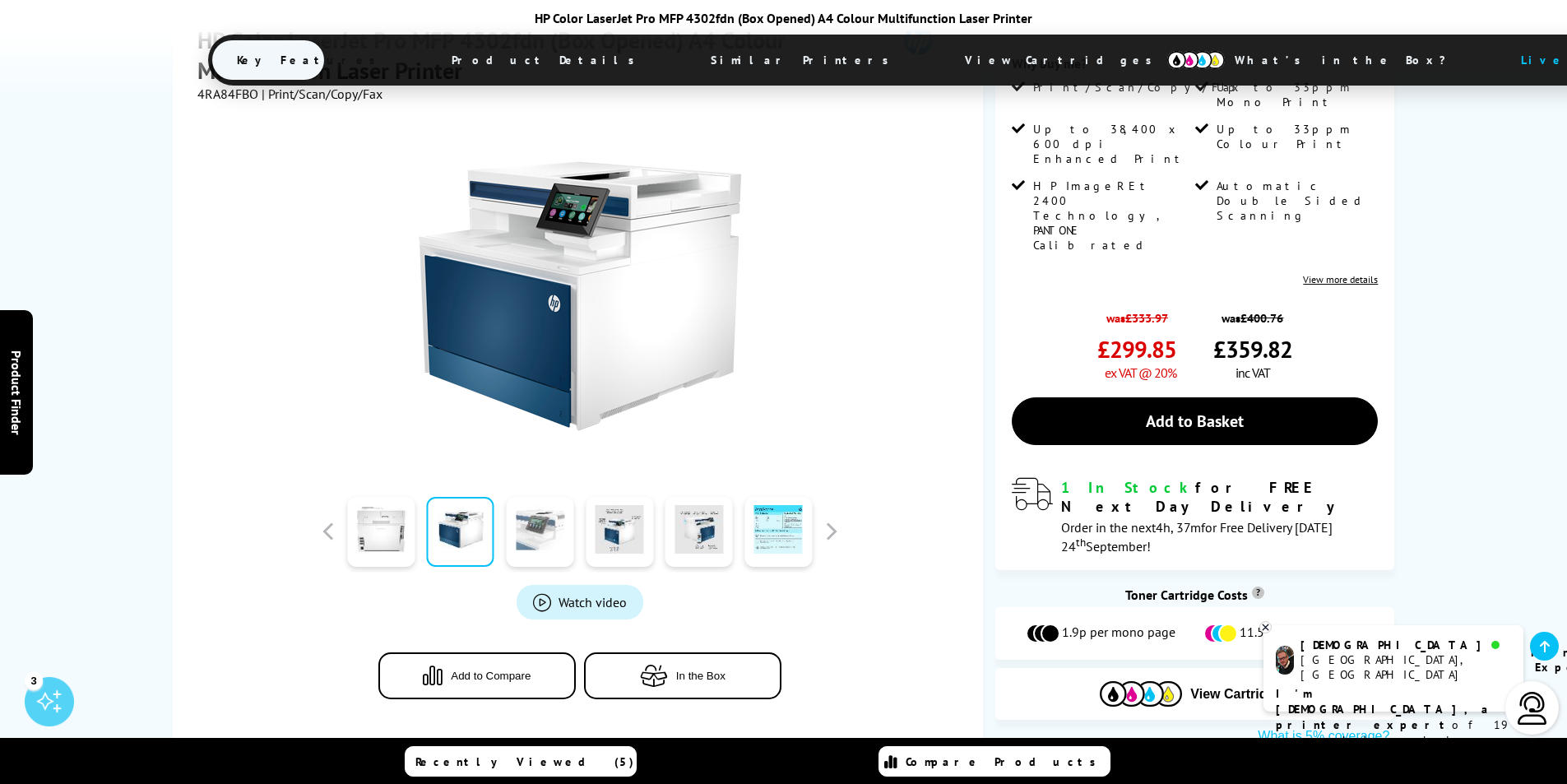
click at [548, 523] on link at bounding box center [540, 531] width 67 height 70
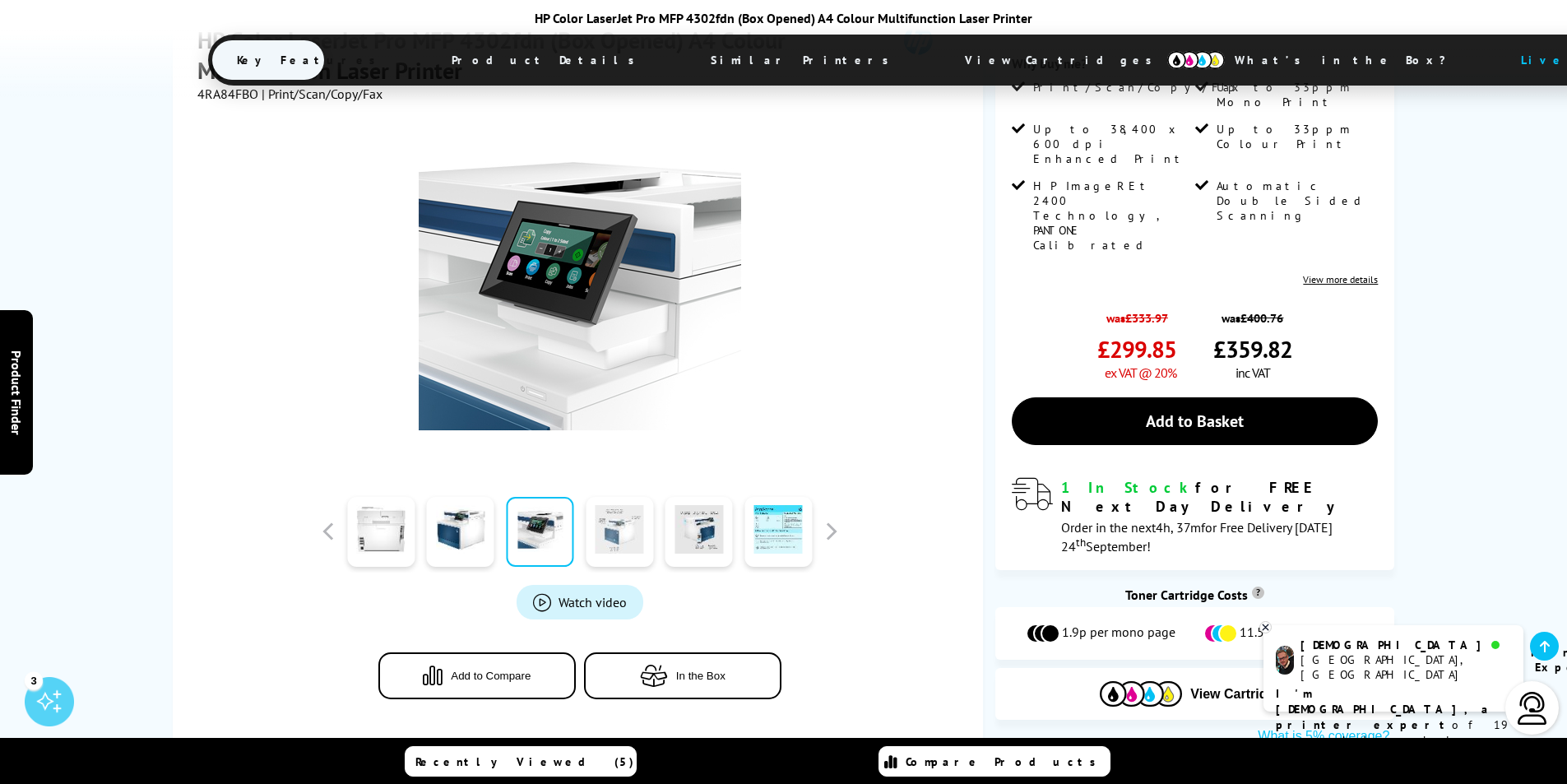
click at [631, 519] on link at bounding box center [620, 531] width 67 height 70
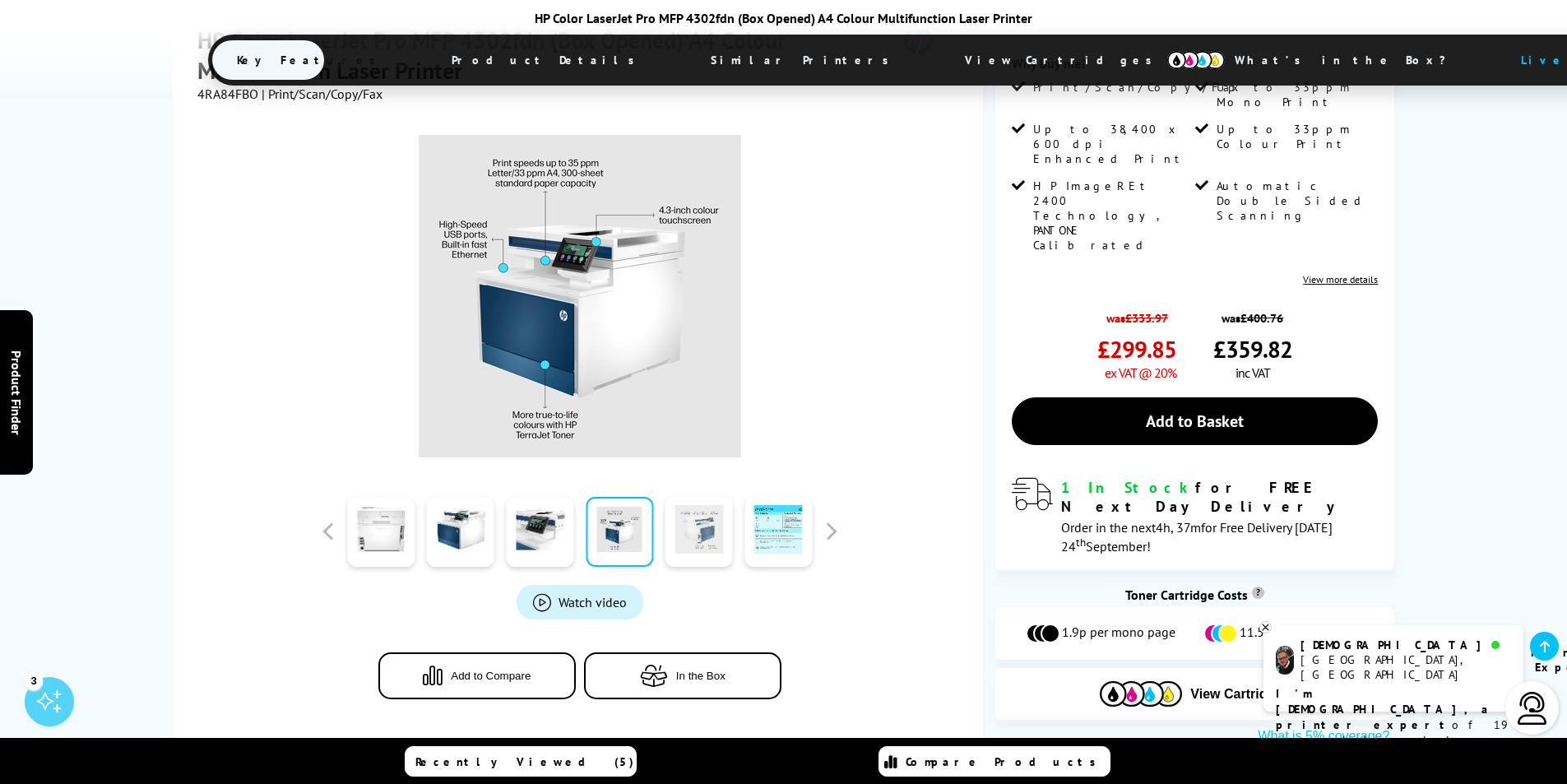
click at [701, 523] on link at bounding box center [699, 531] width 67 height 70
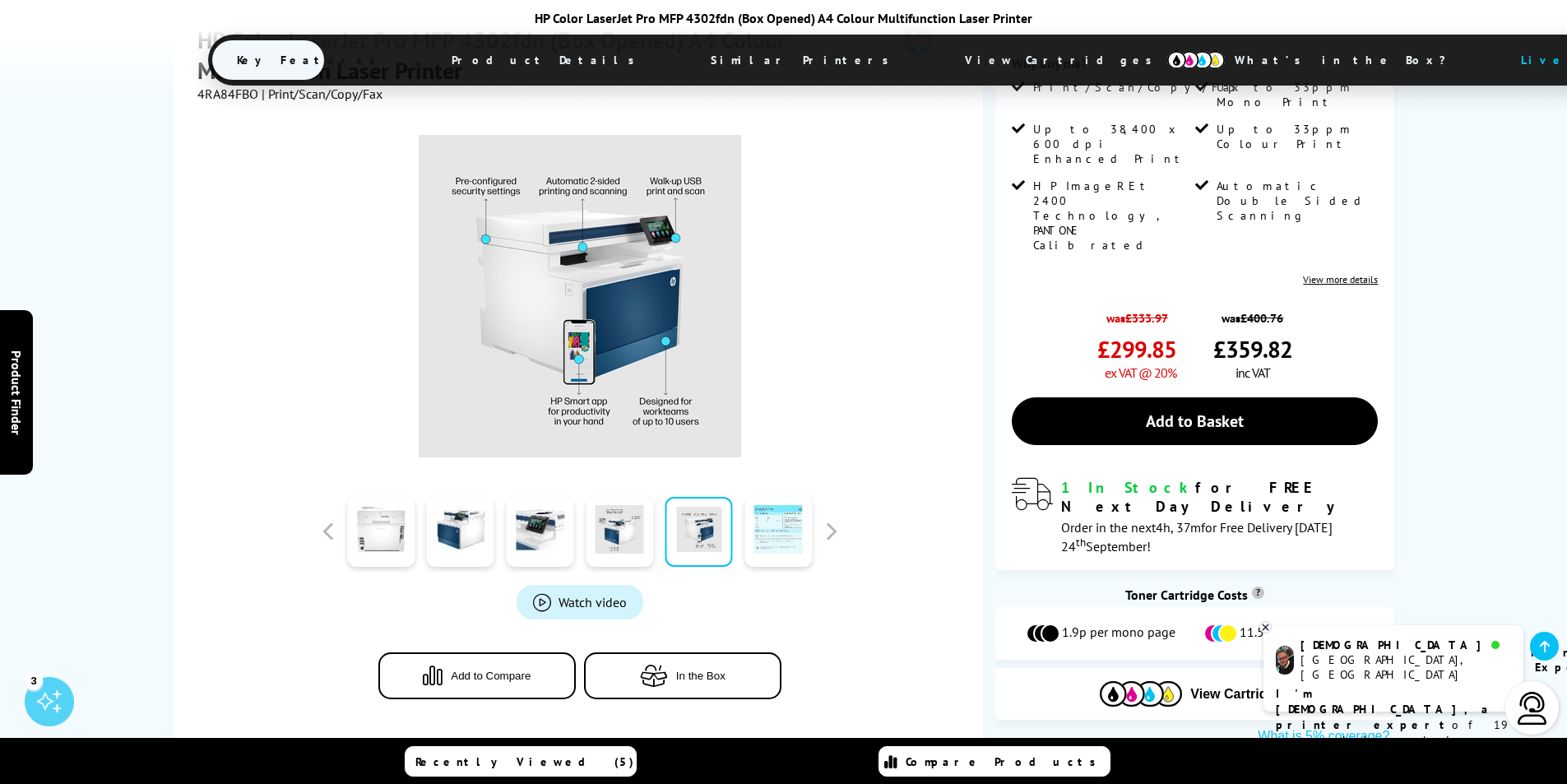
click at [782, 523] on link at bounding box center [779, 531] width 67 height 70
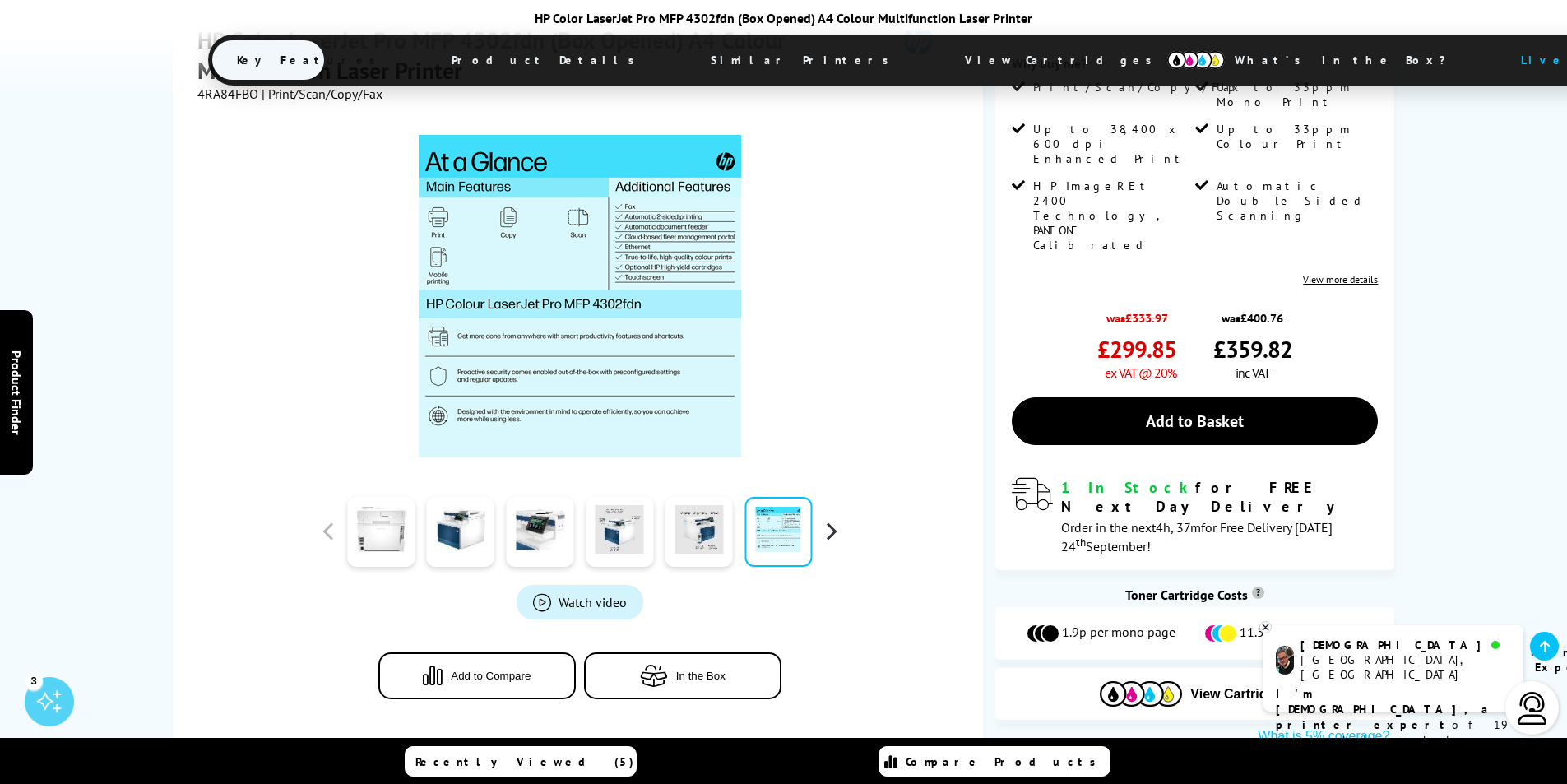
click at [832, 523] on button "button" at bounding box center [831, 531] width 25 height 25
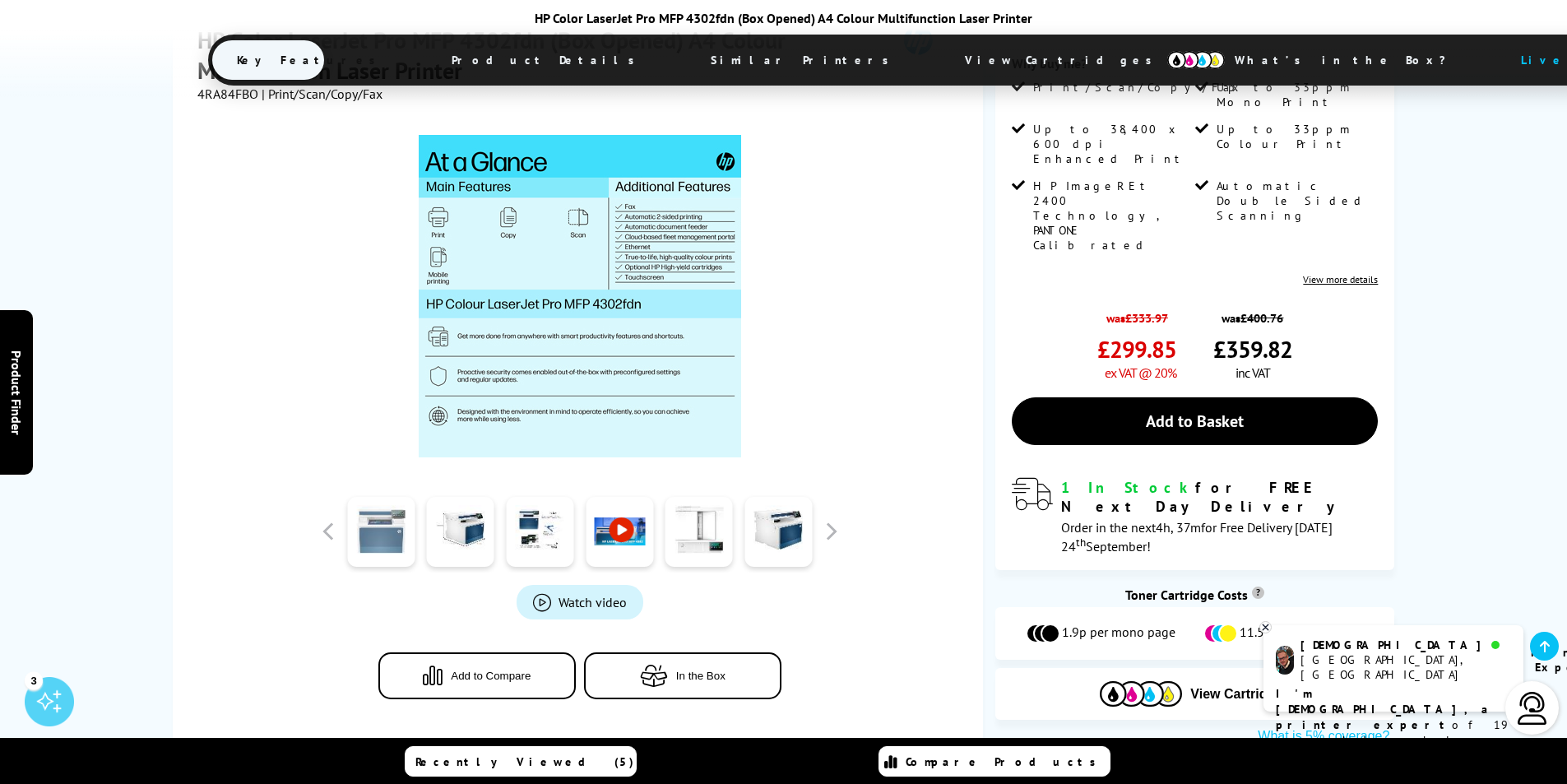
click at [398, 523] on link at bounding box center [381, 531] width 67 height 70
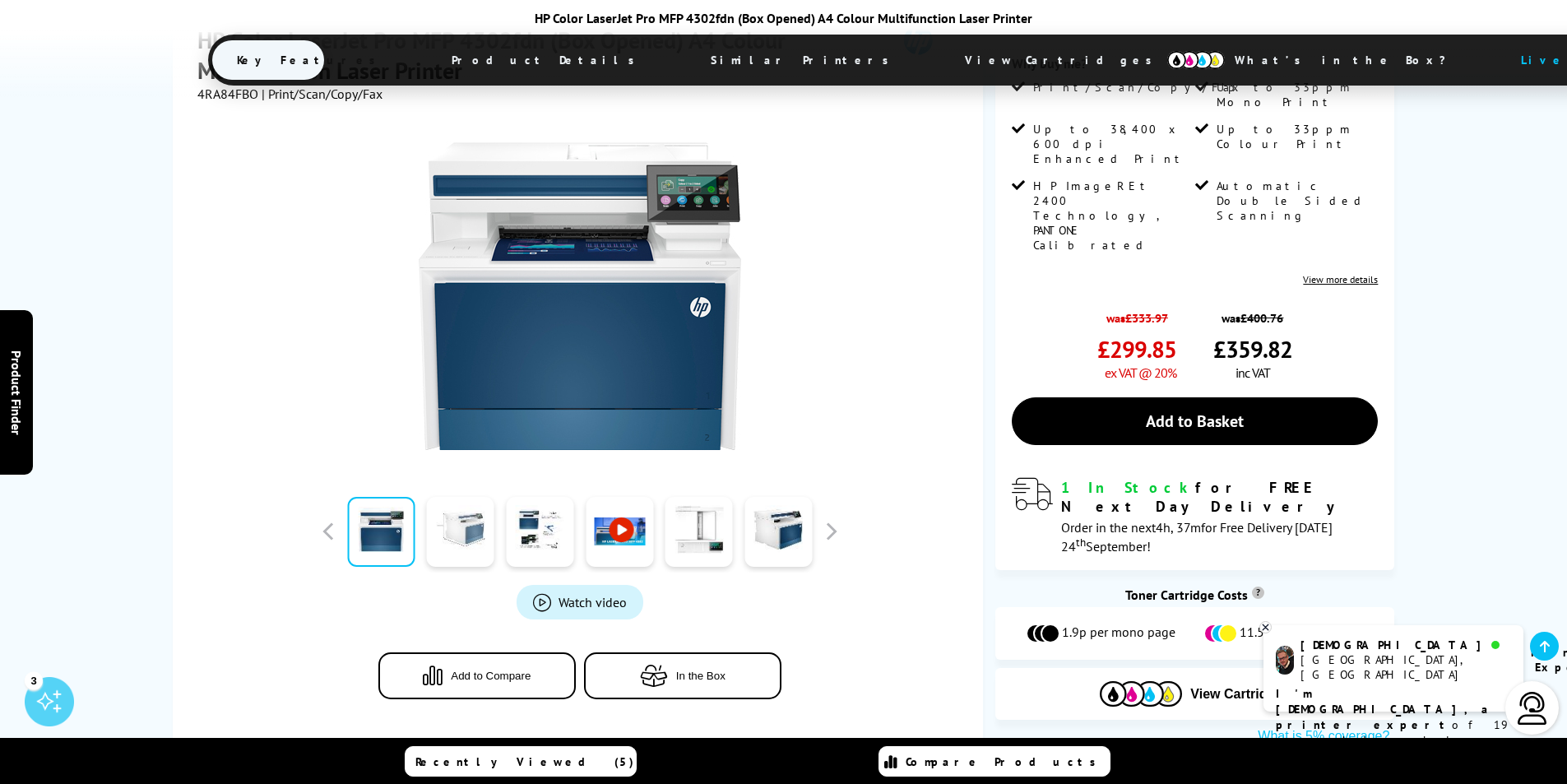
click at [458, 525] on link at bounding box center [461, 531] width 67 height 70
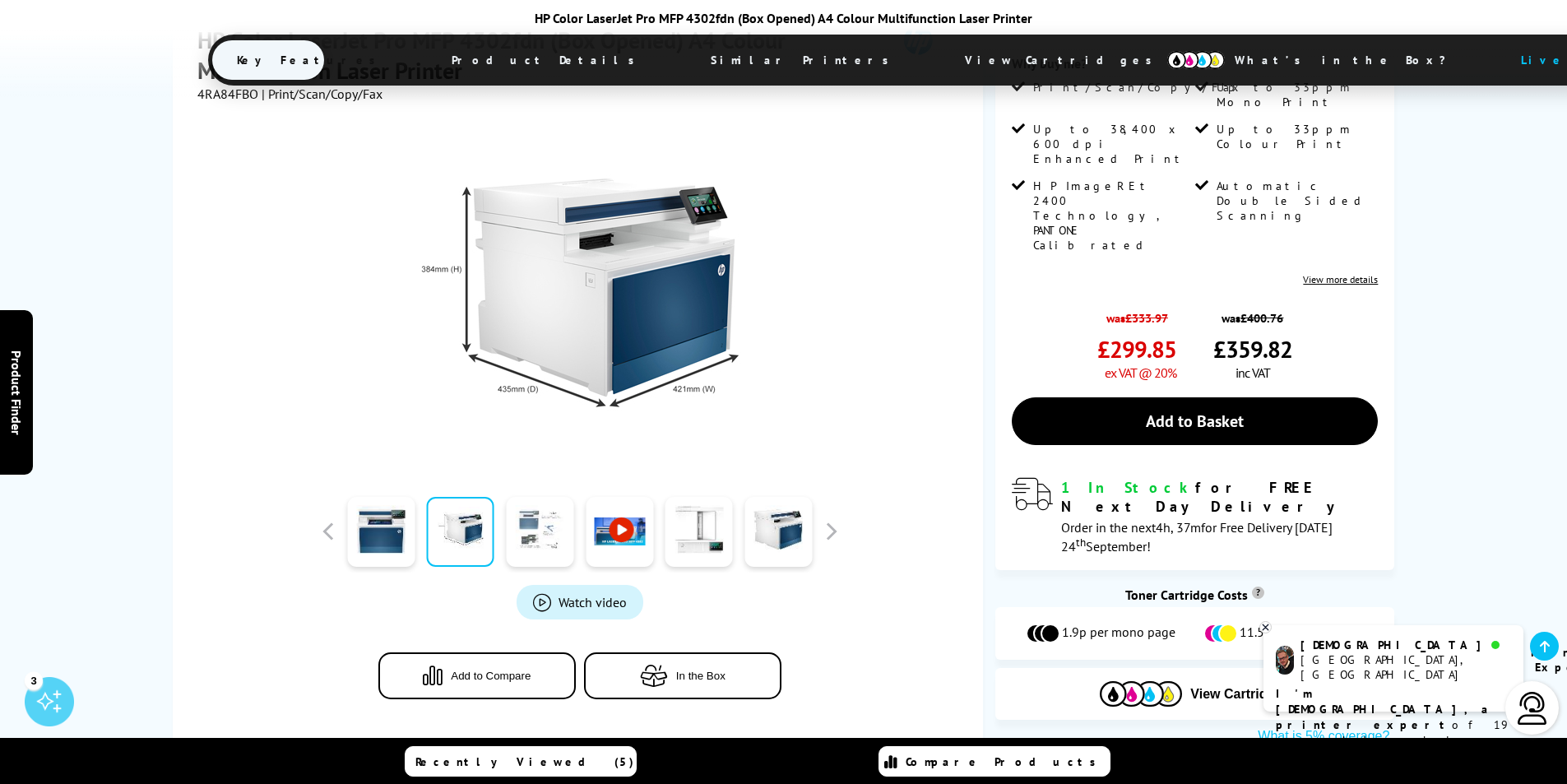
click at [529, 526] on link at bounding box center [540, 531] width 67 height 70
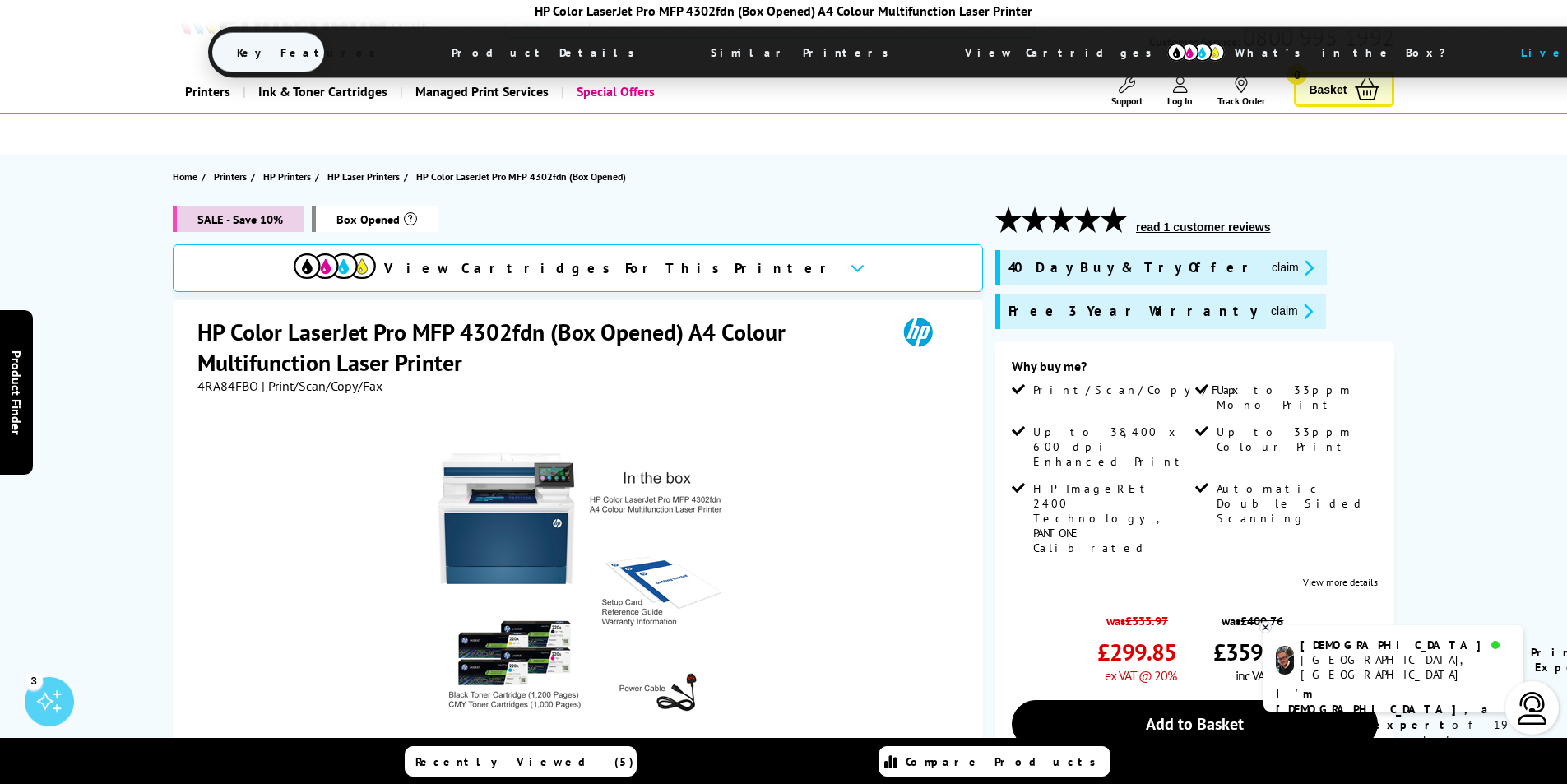
scroll to position [0, 0]
